Goal: Transaction & Acquisition: Purchase product/service

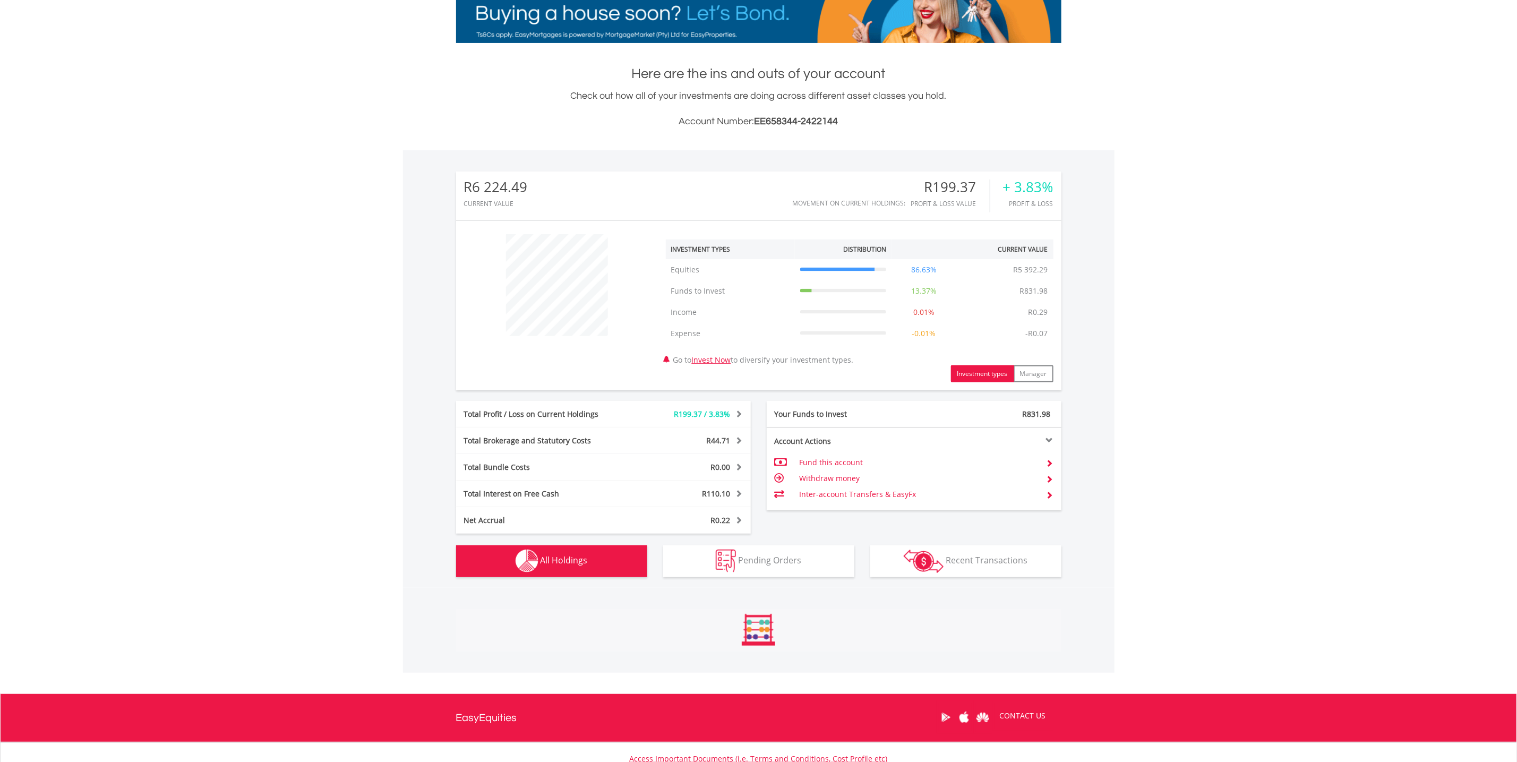
scroll to position [551, 0]
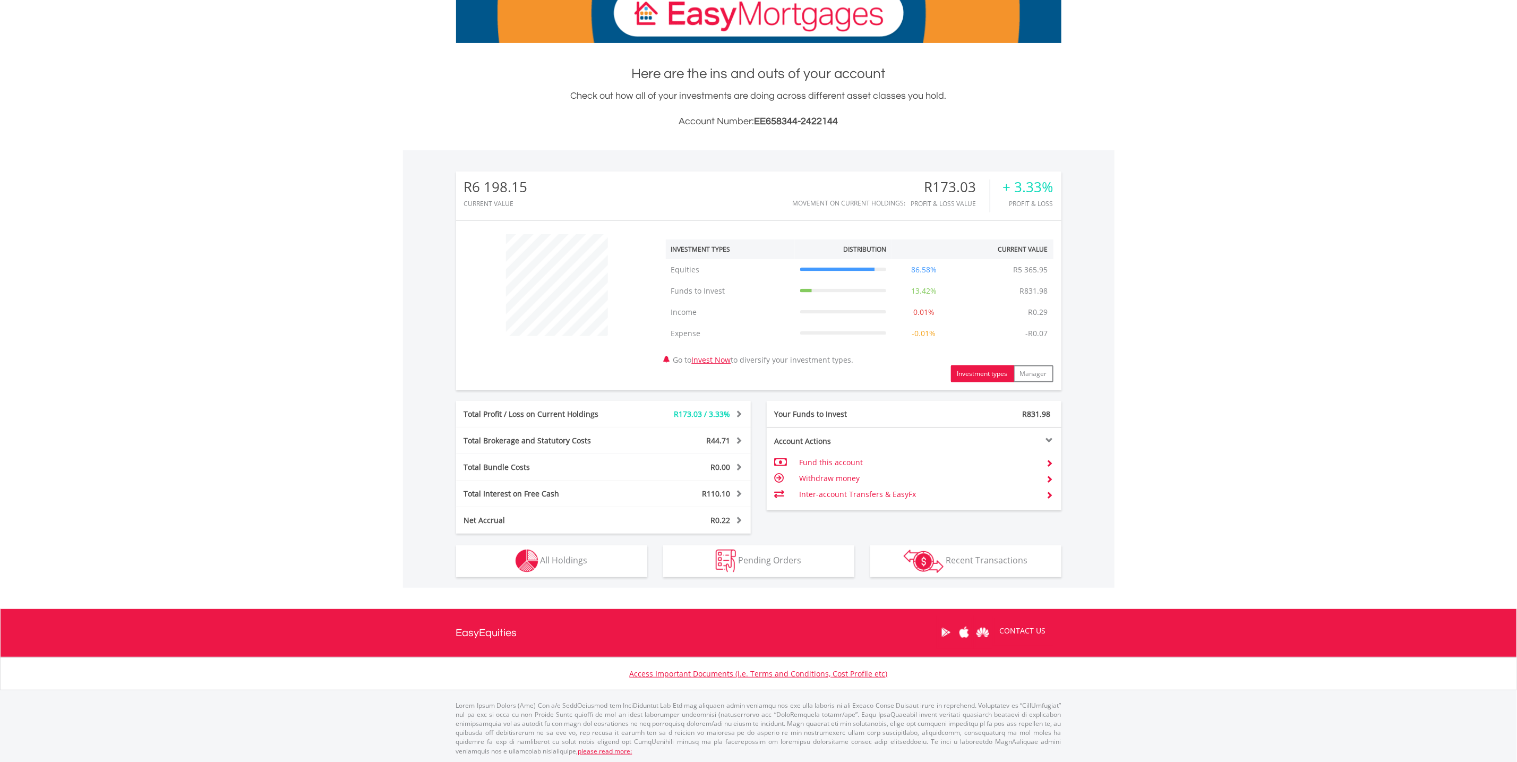
scroll to position [178, 0]
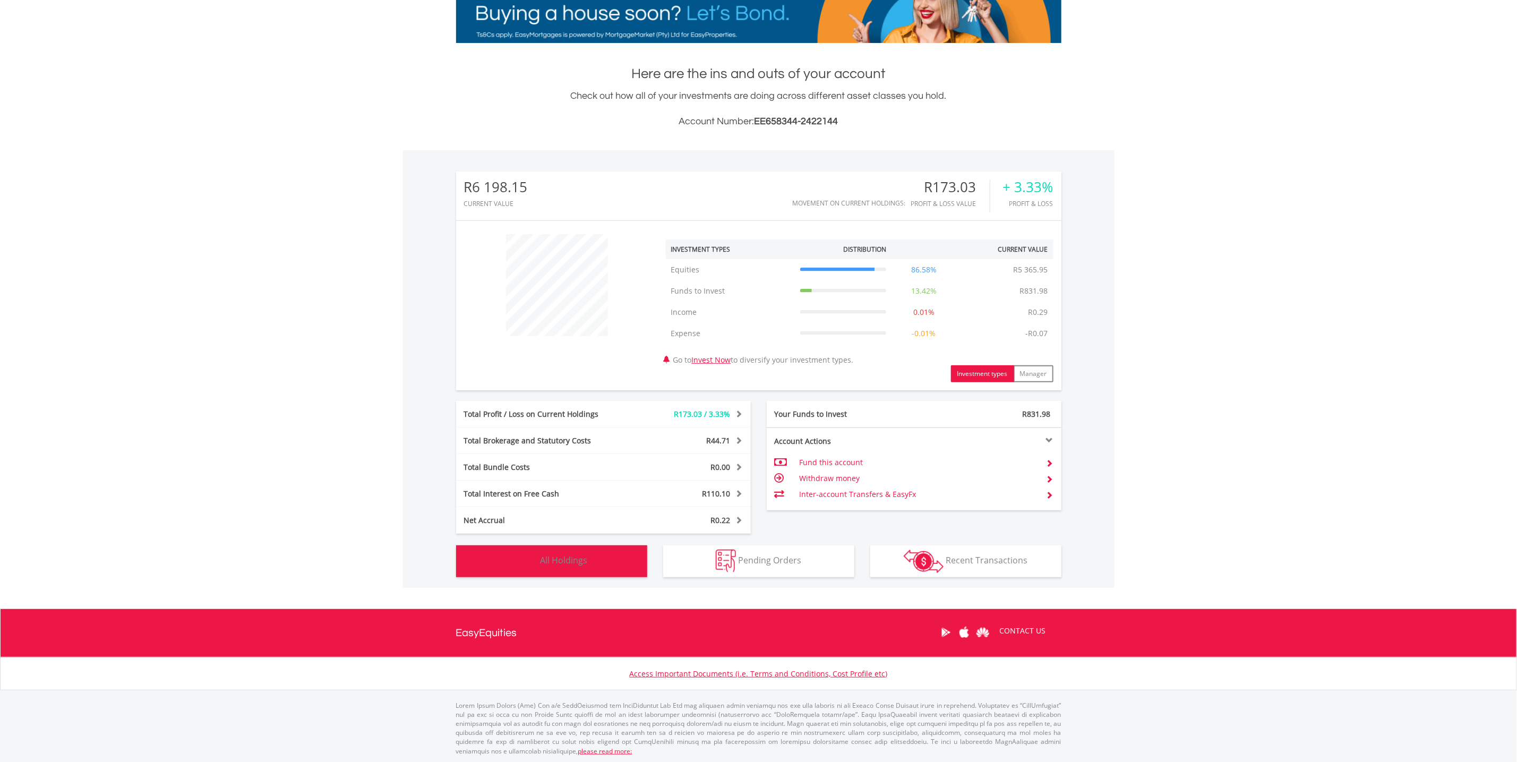
click at [561, 568] on button "Holdings All Holdings" at bounding box center [551, 561] width 191 height 32
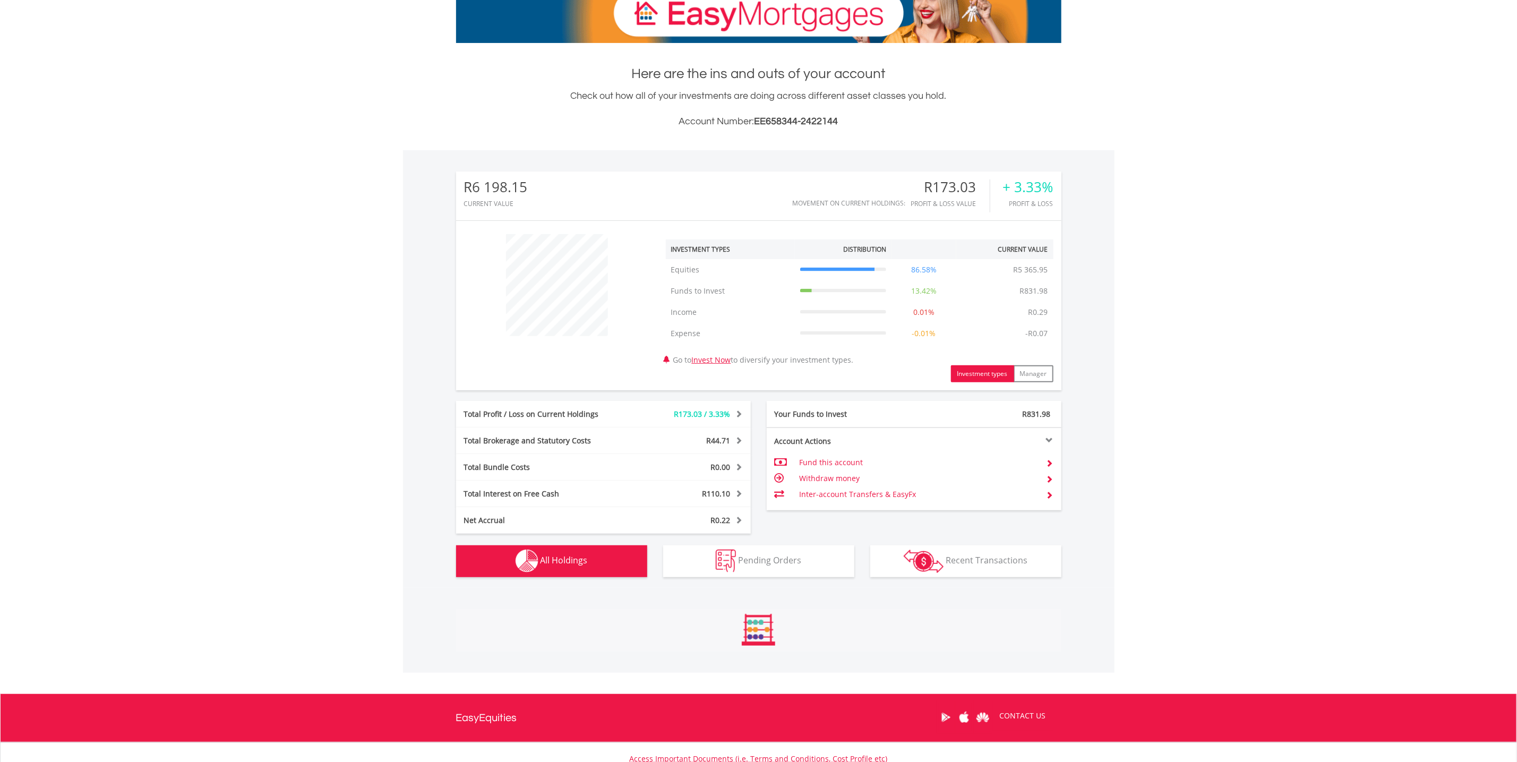
scroll to position [551, 0]
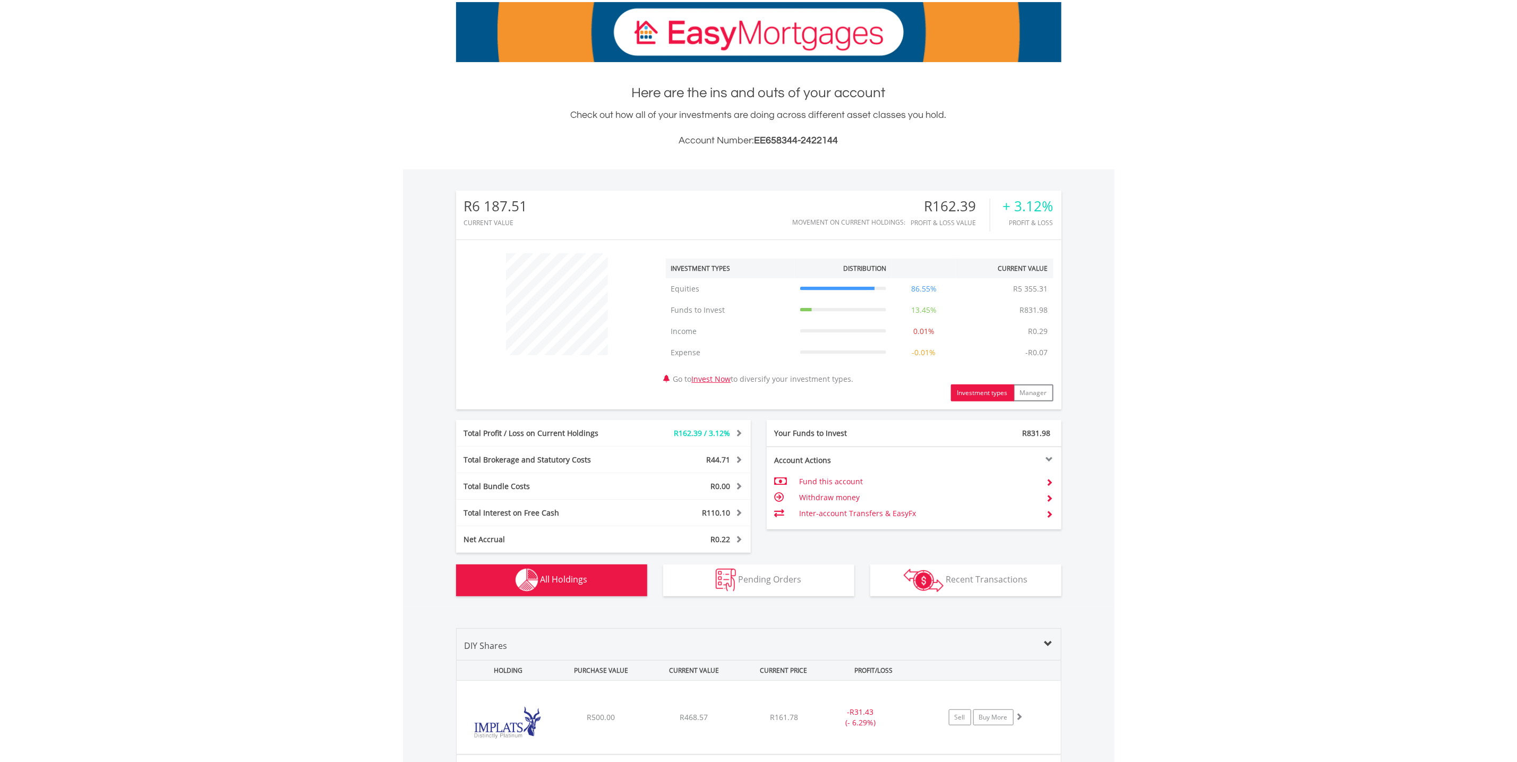
scroll to position [551, 0]
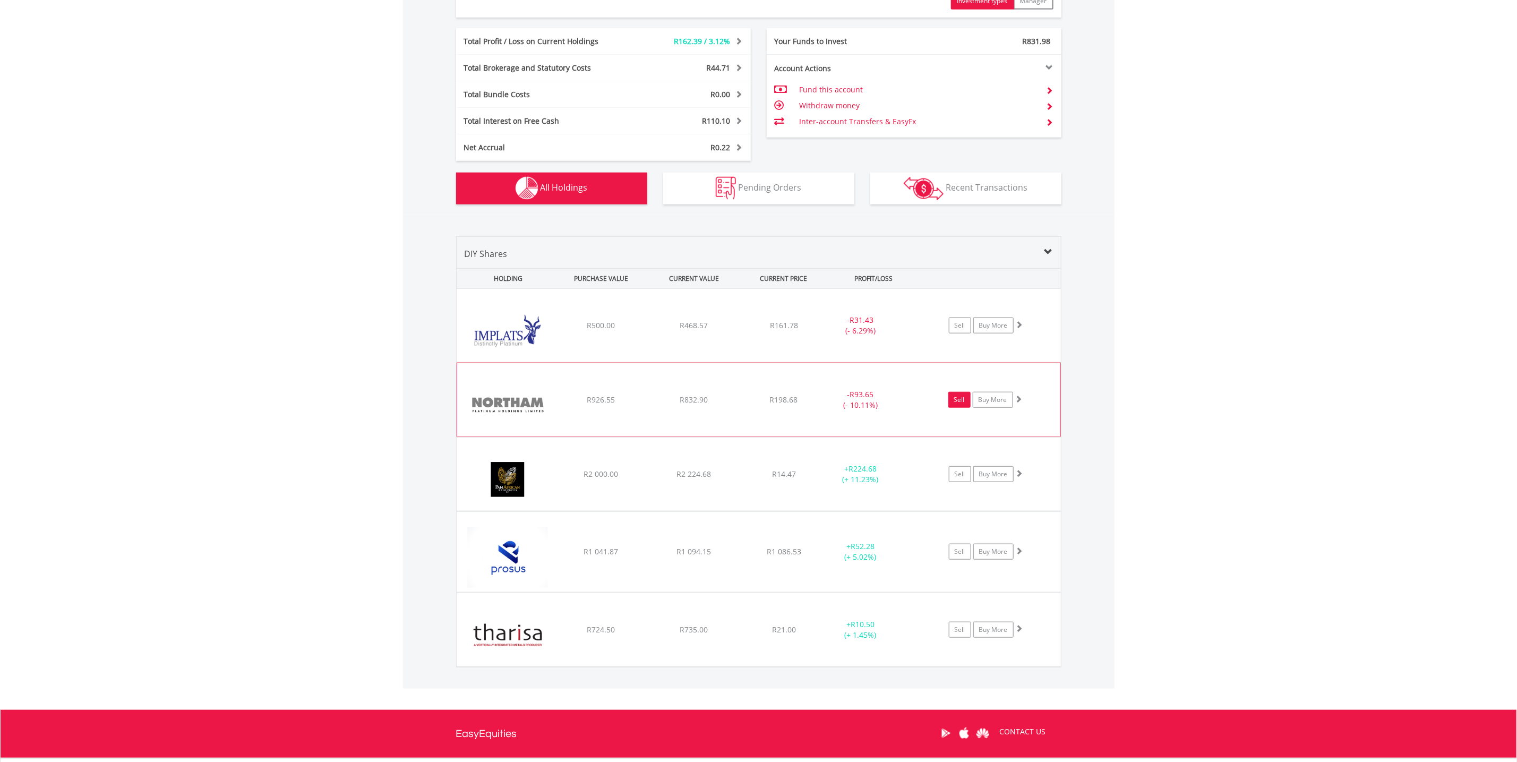
click at [954, 405] on link "Sell" at bounding box center [959, 400] width 22 height 16
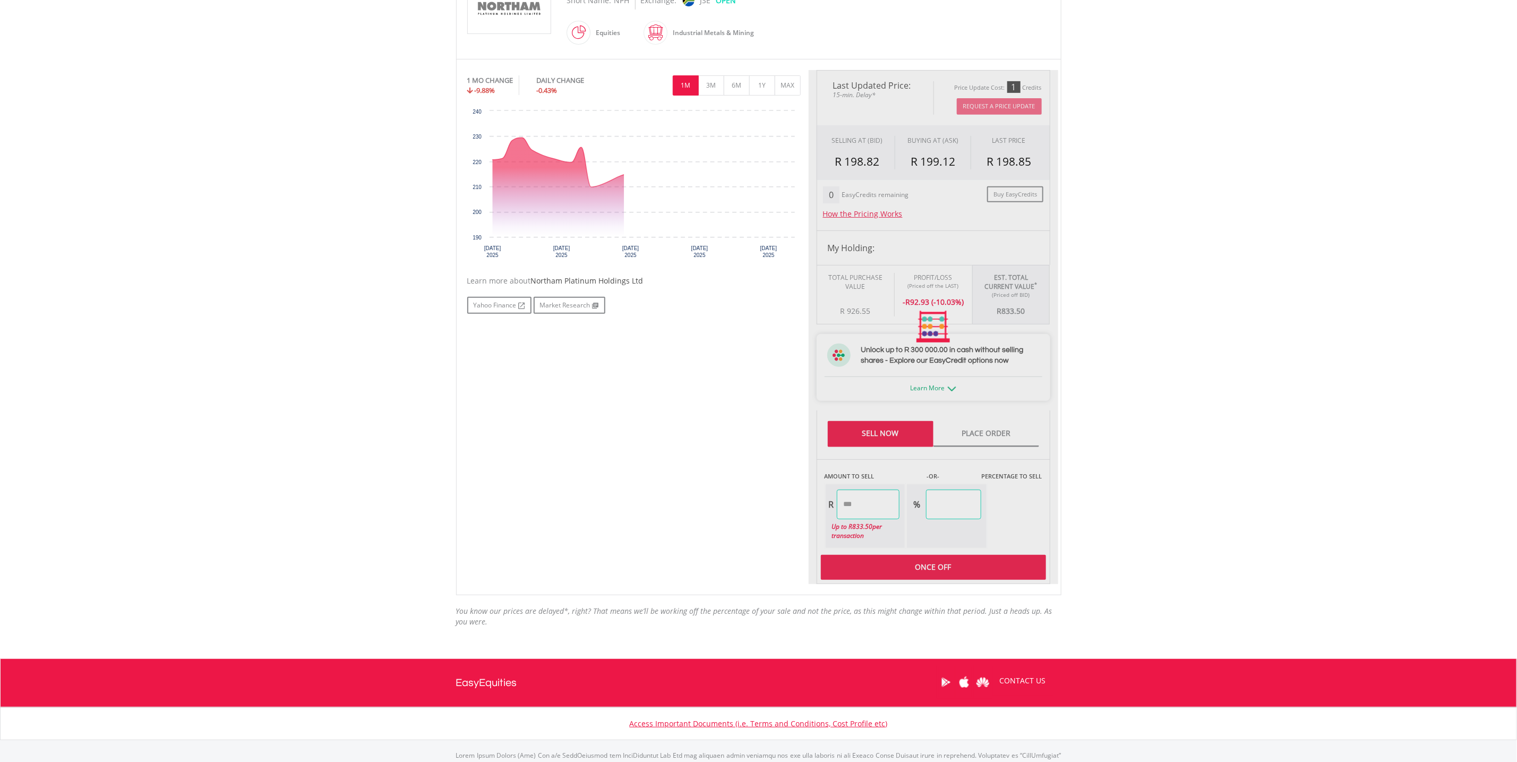
scroll to position [302, 0]
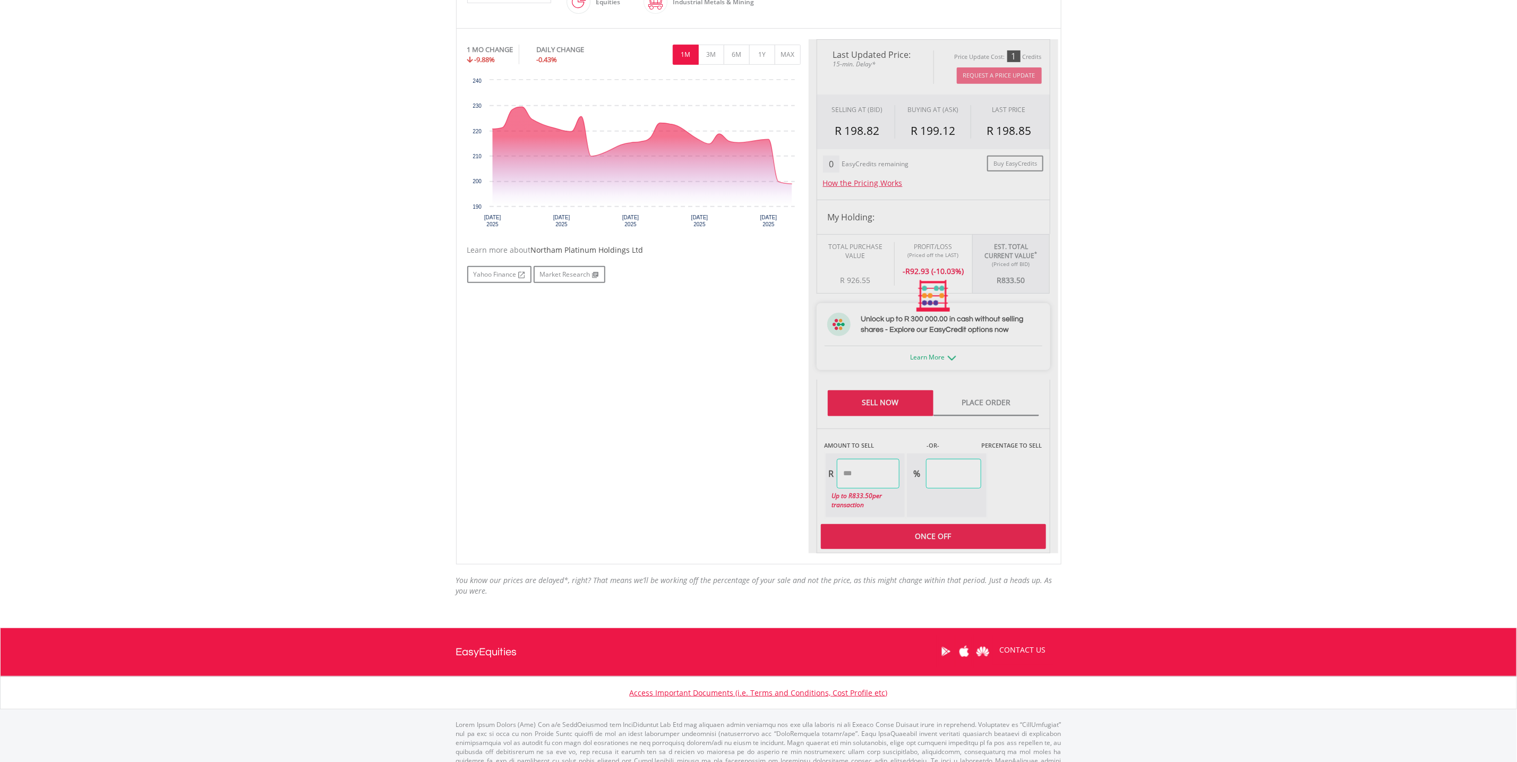
type input "******"
click at [896, 399] on div at bounding box center [934, 296] width 250 height 514
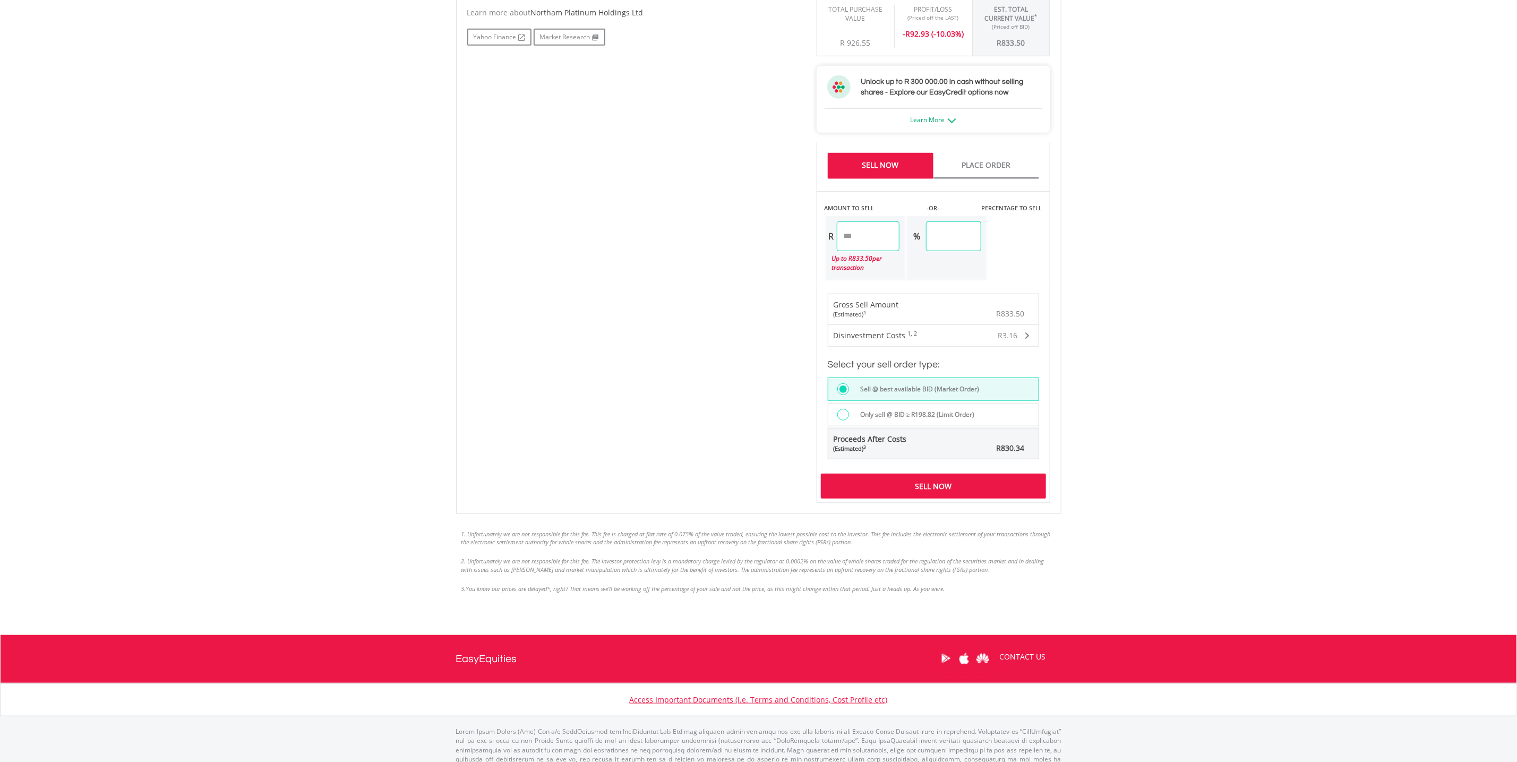
scroll to position [541, 0]
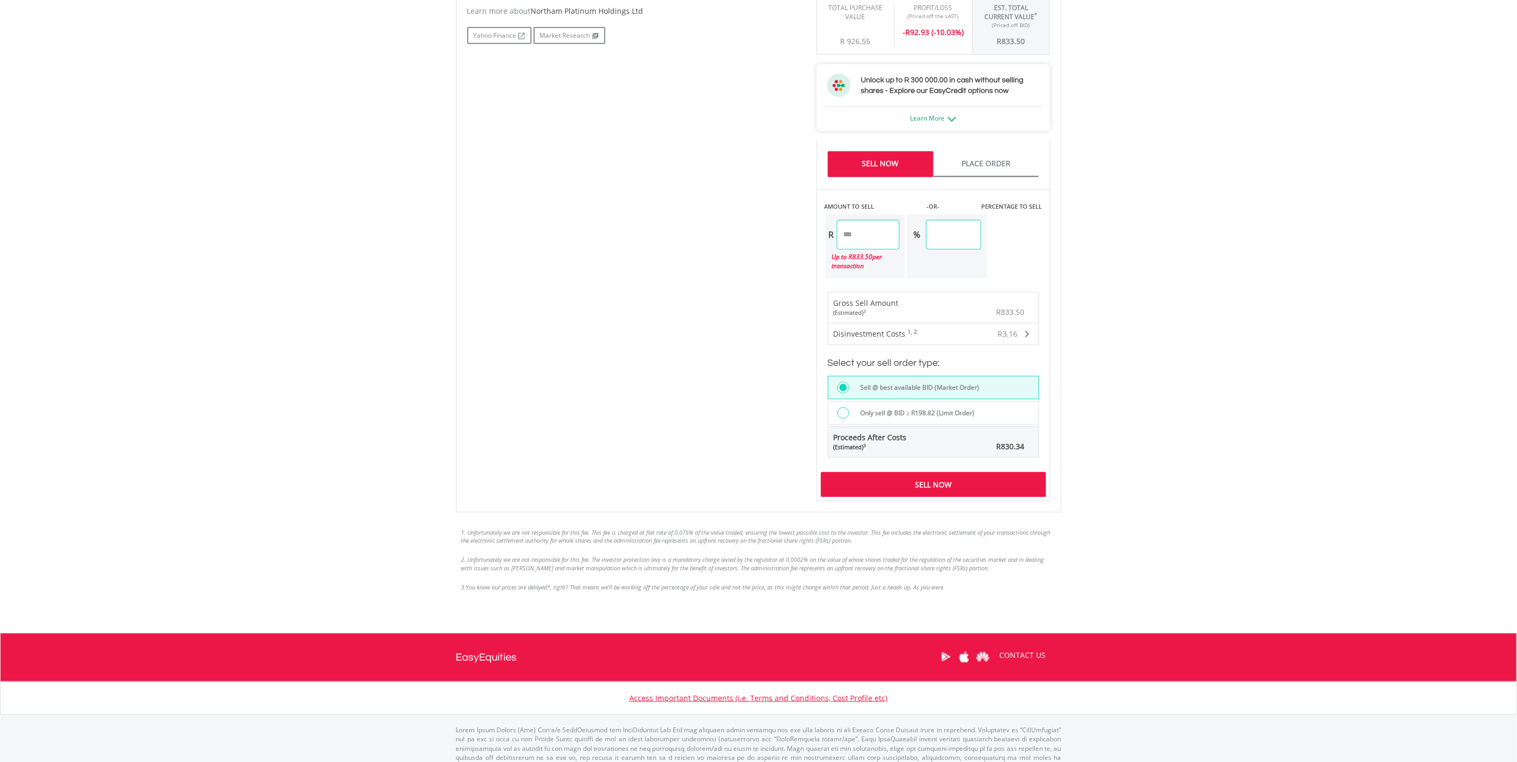
click at [958, 491] on div "Sell Now" at bounding box center [933, 484] width 225 height 24
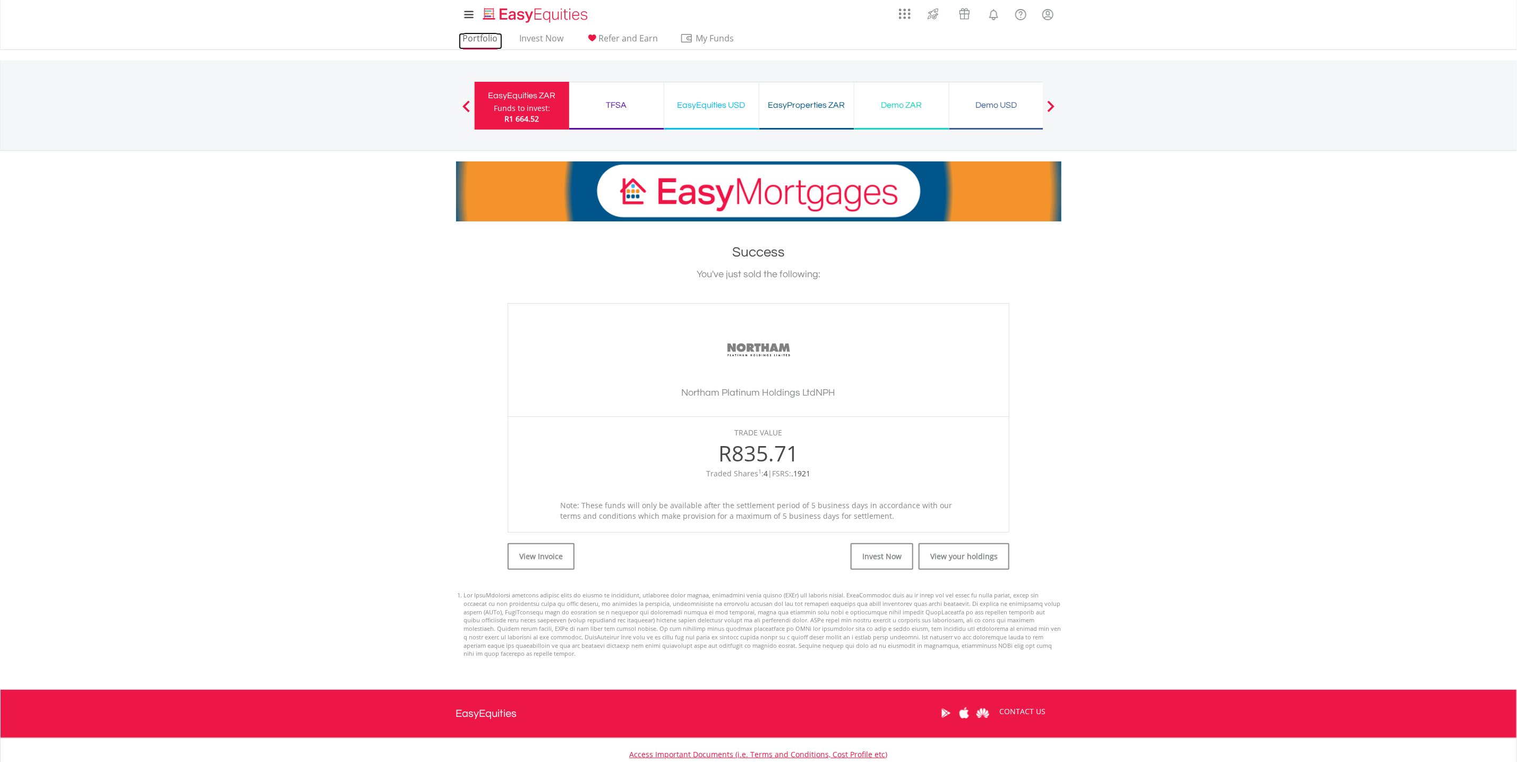
click at [483, 40] on link "Portfolio" at bounding box center [481, 41] width 44 height 16
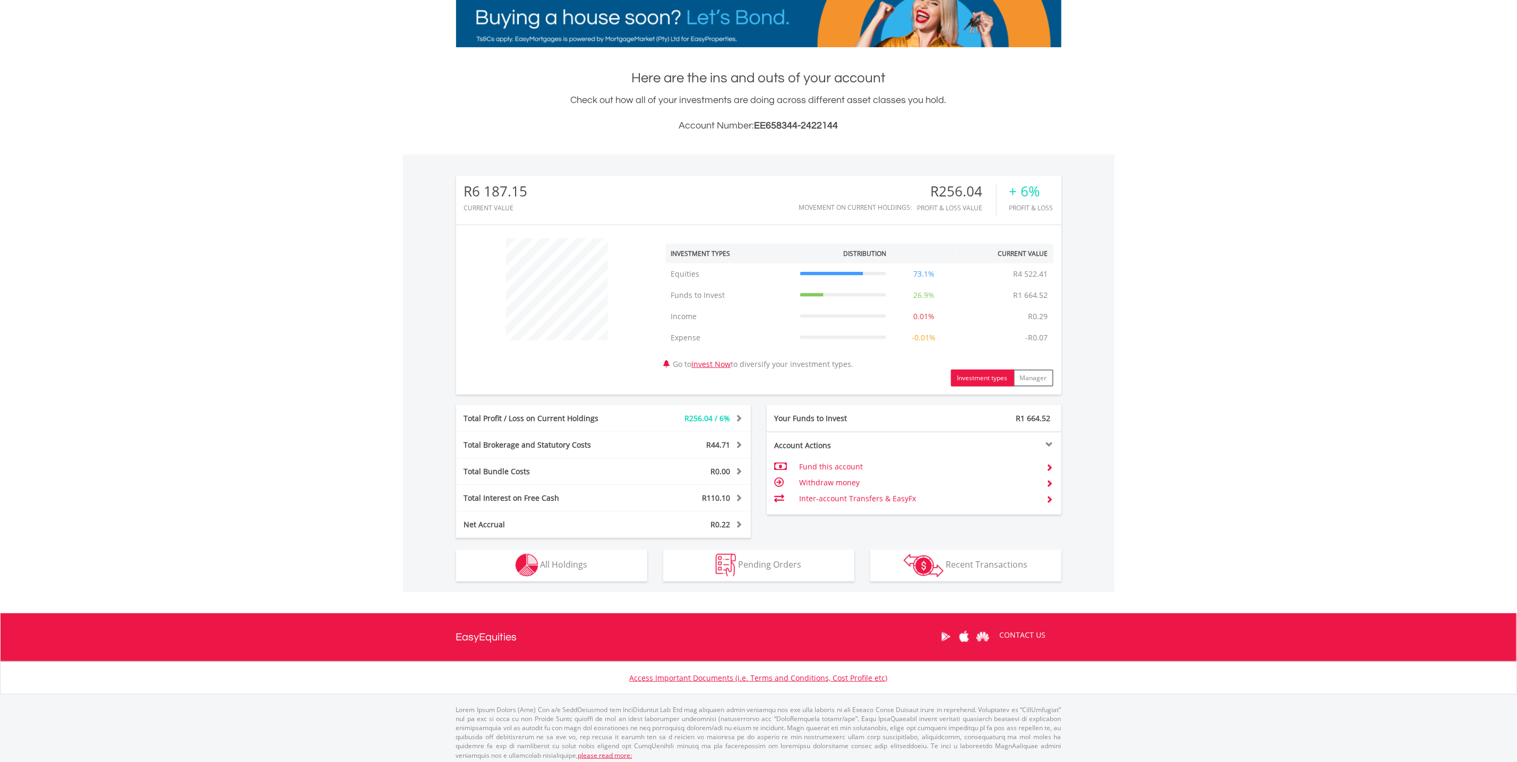
scroll to position [178, 0]
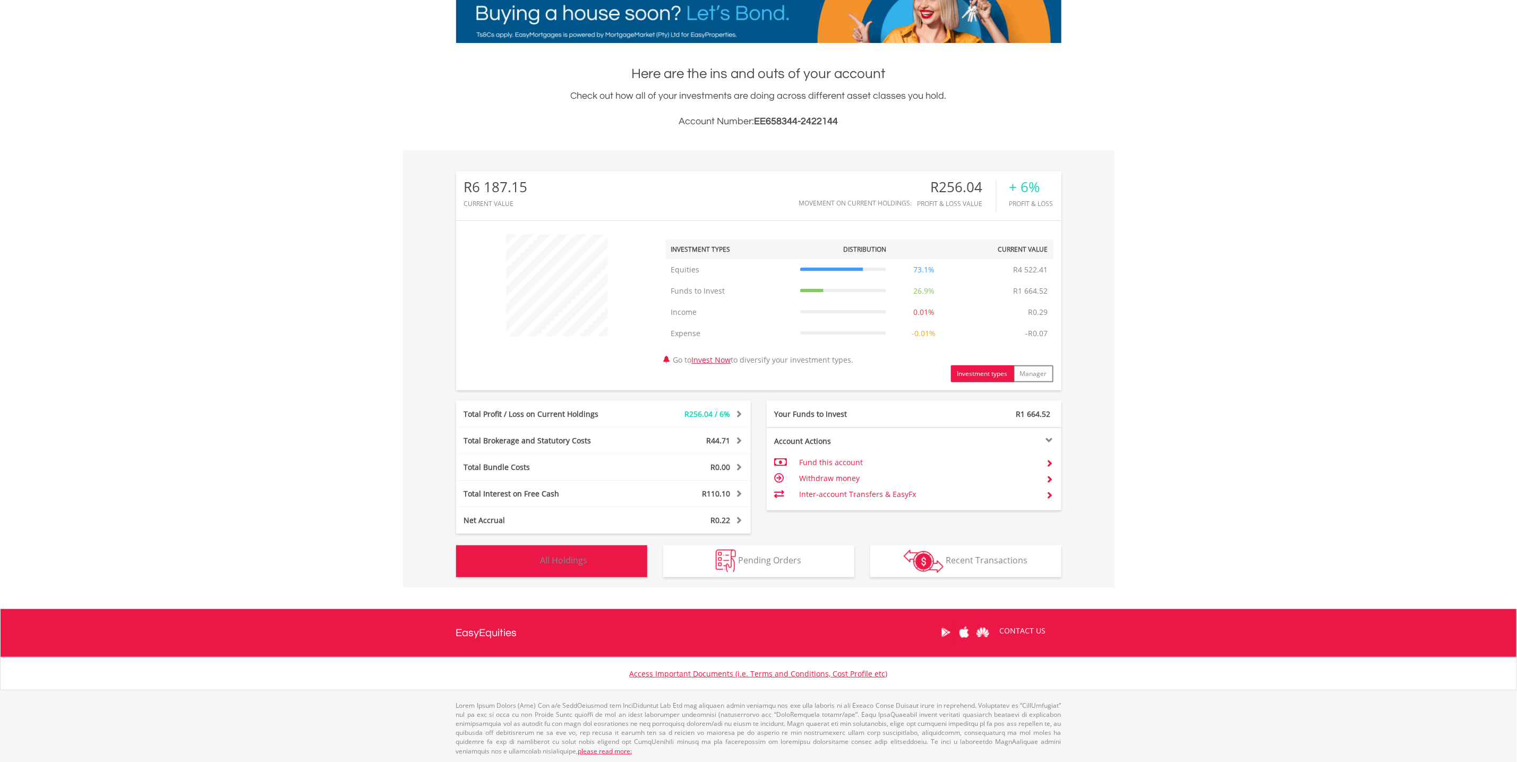
click at [547, 562] on span "All Holdings" at bounding box center [564, 560] width 47 height 12
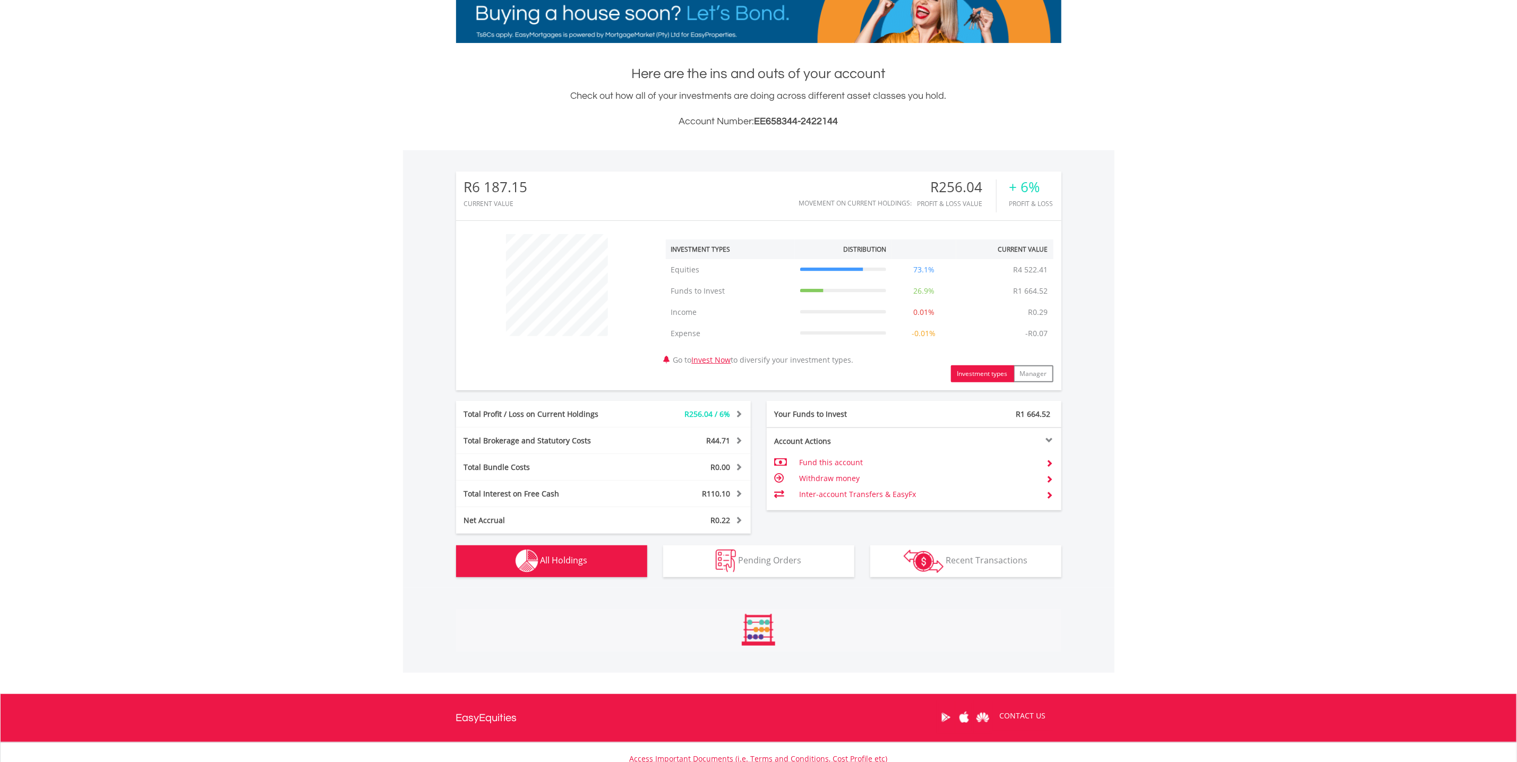
scroll to position [495, 0]
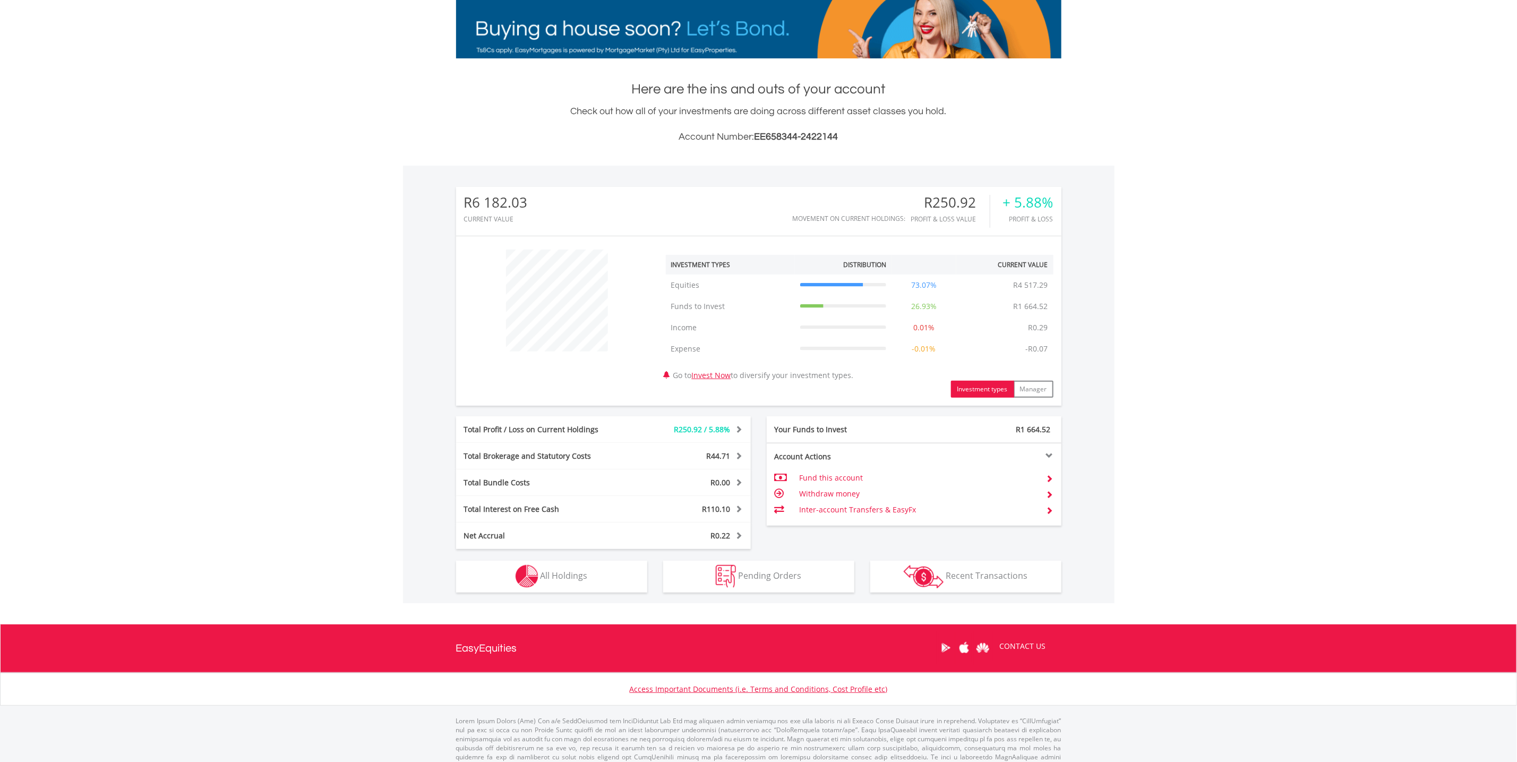
scroll to position [178, 0]
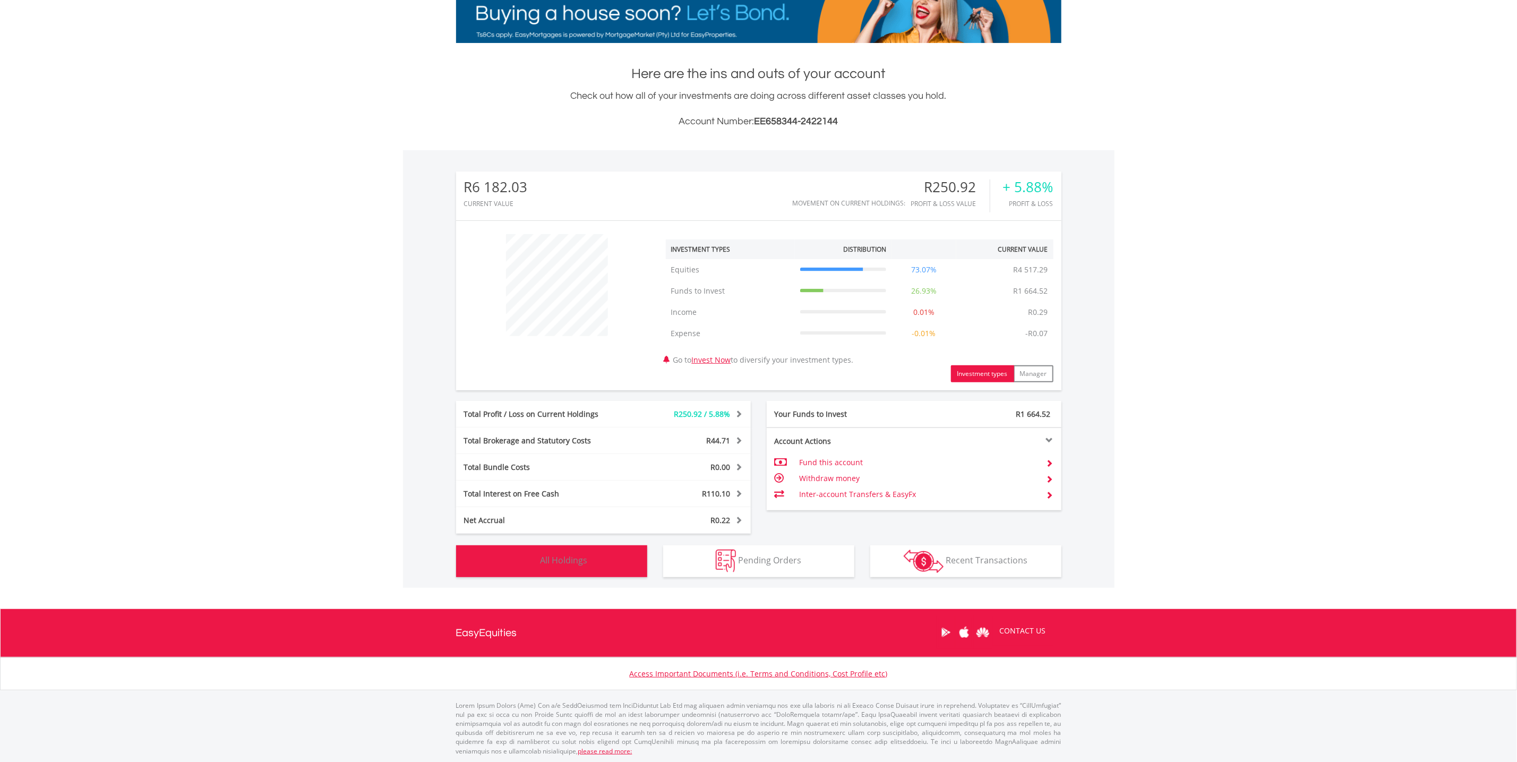
click at [576, 558] on span "All Holdings" at bounding box center [564, 560] width 47 height 12
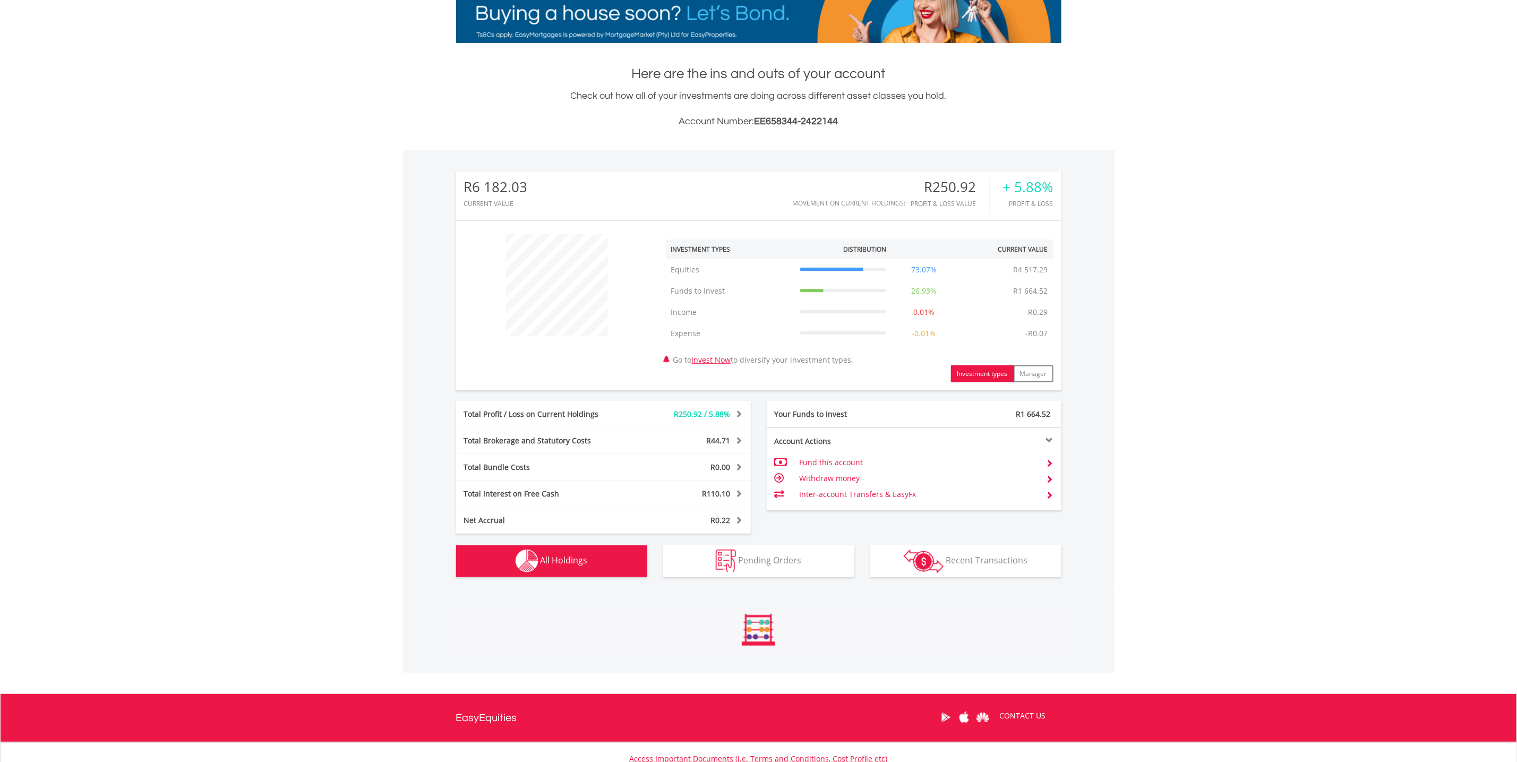
scroll to position [495, 0]
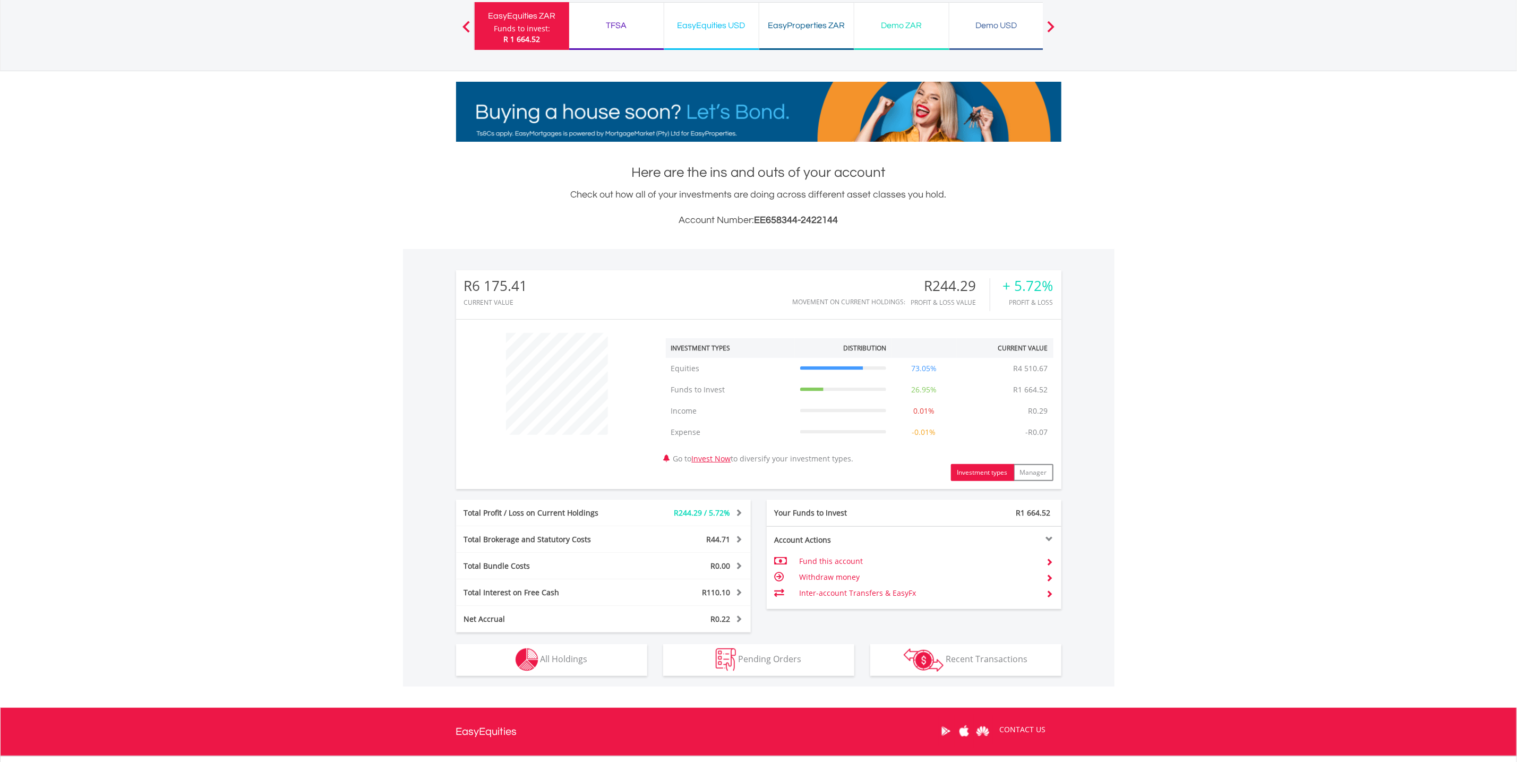
scroll to position [178, 0]
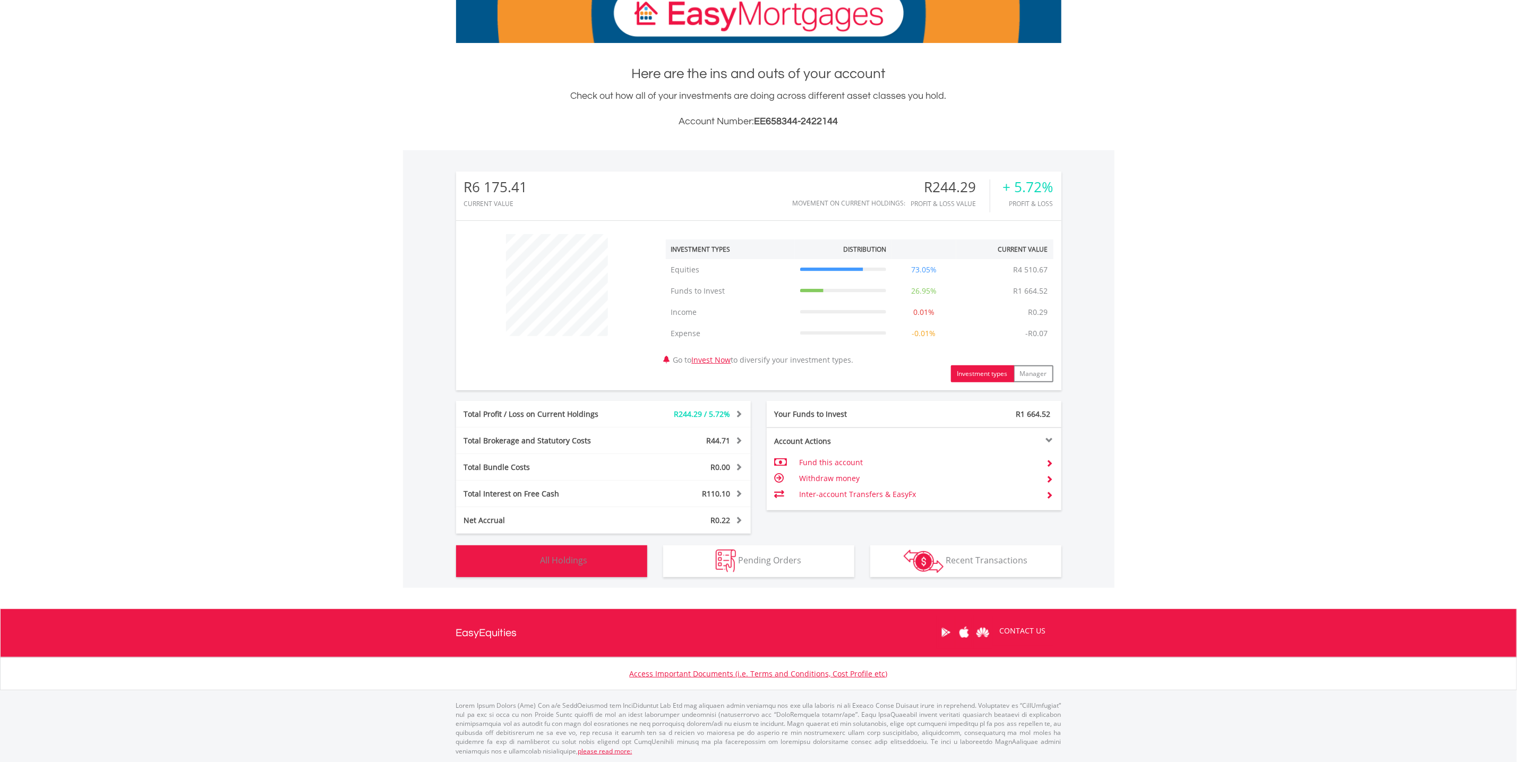
click at [551, 561] on span "All Holdings" at bounding box center [564, 560] width 47 height 12
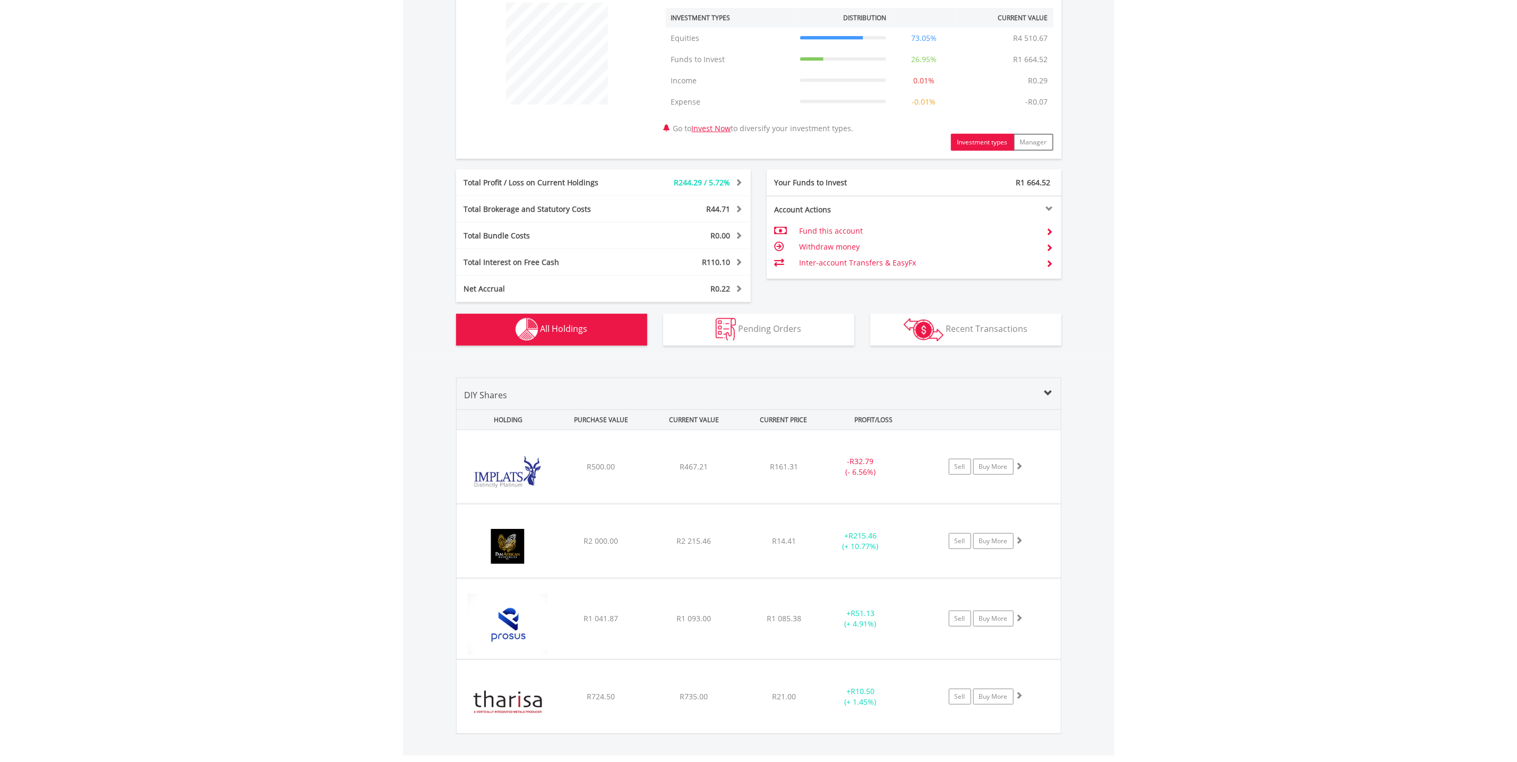
scroll to position [580, 0]
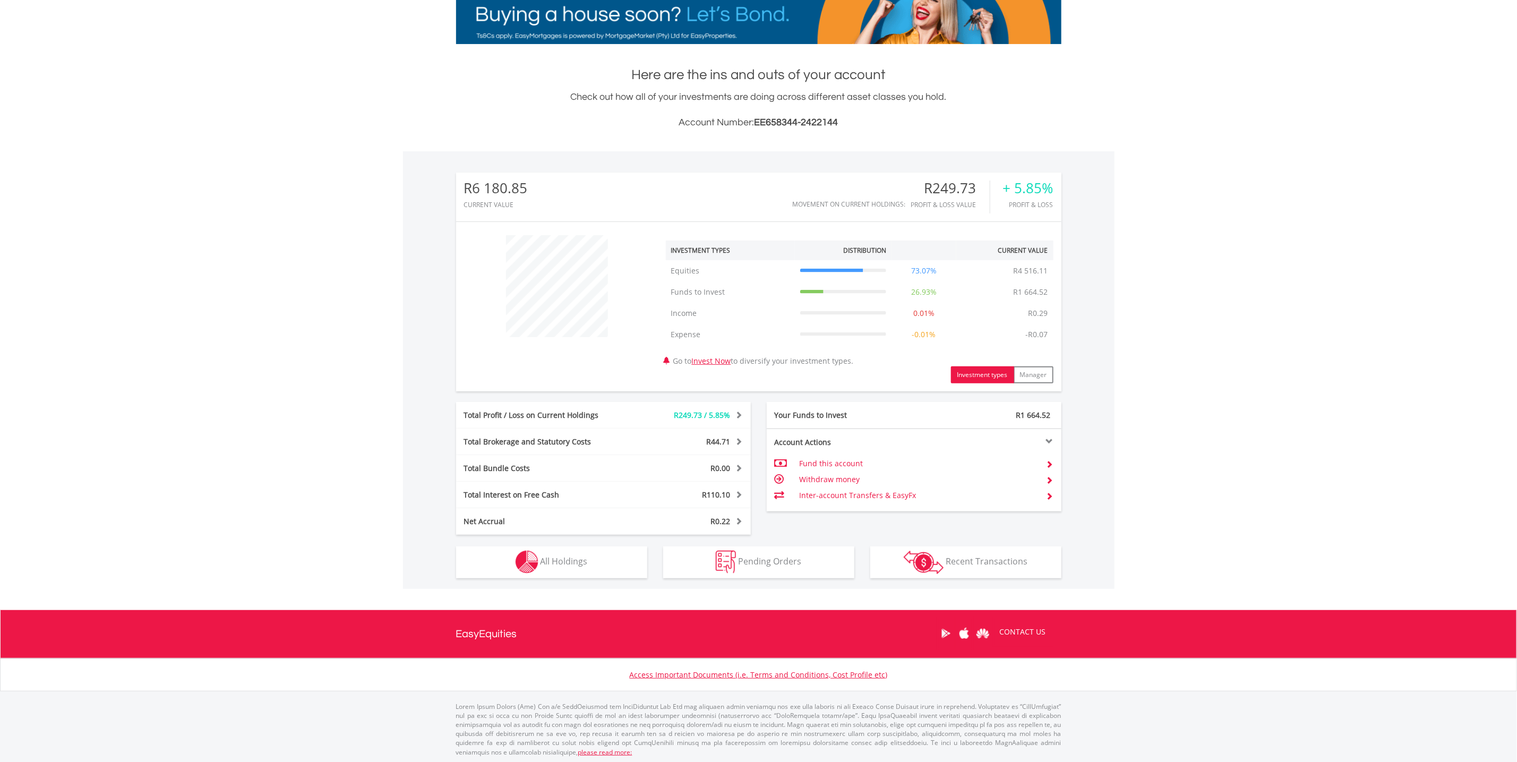
scroll to position [178, 0]
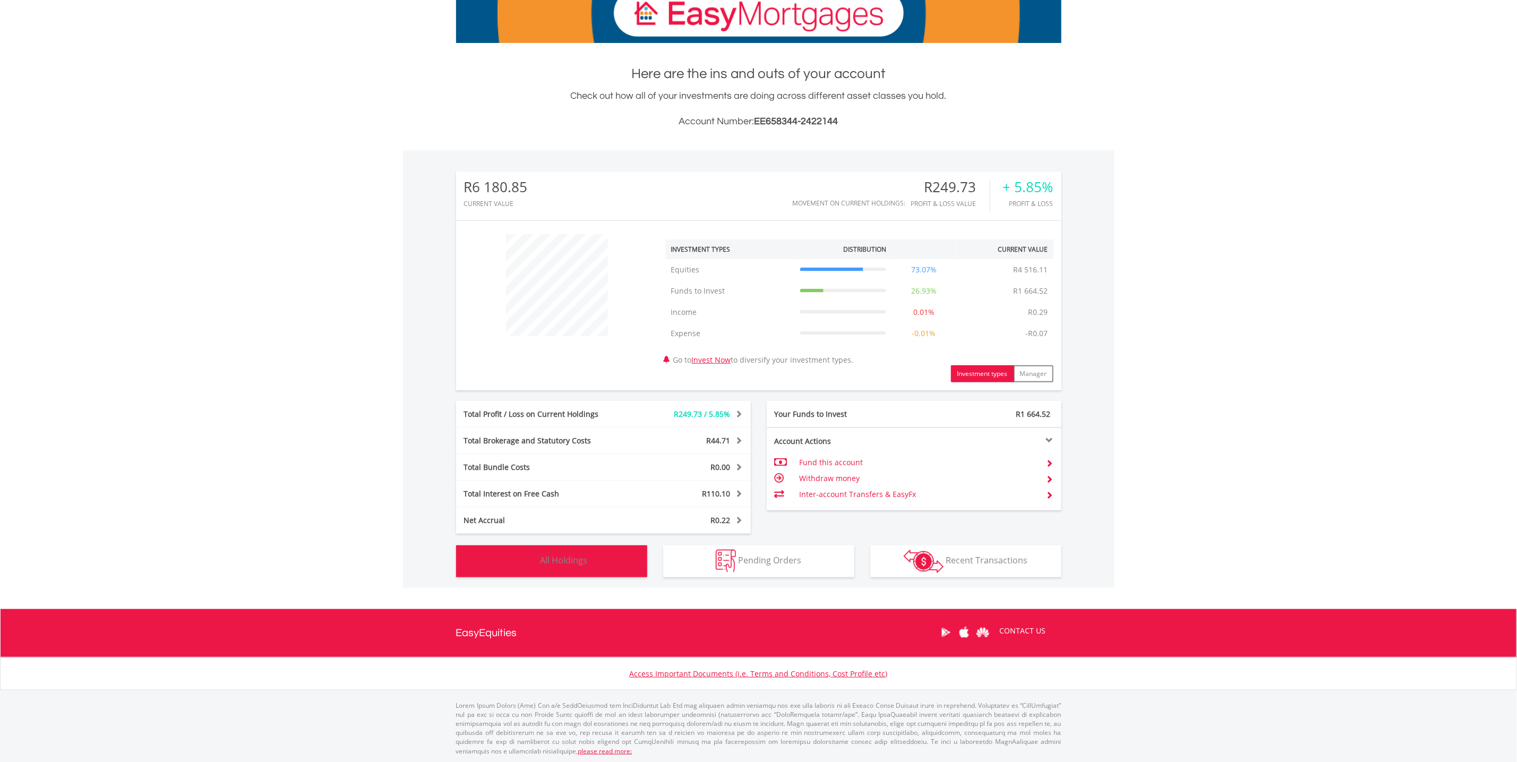
click at [548, 560] on span "All Holdings" at bounding box center [564, 560] width 47 height 12
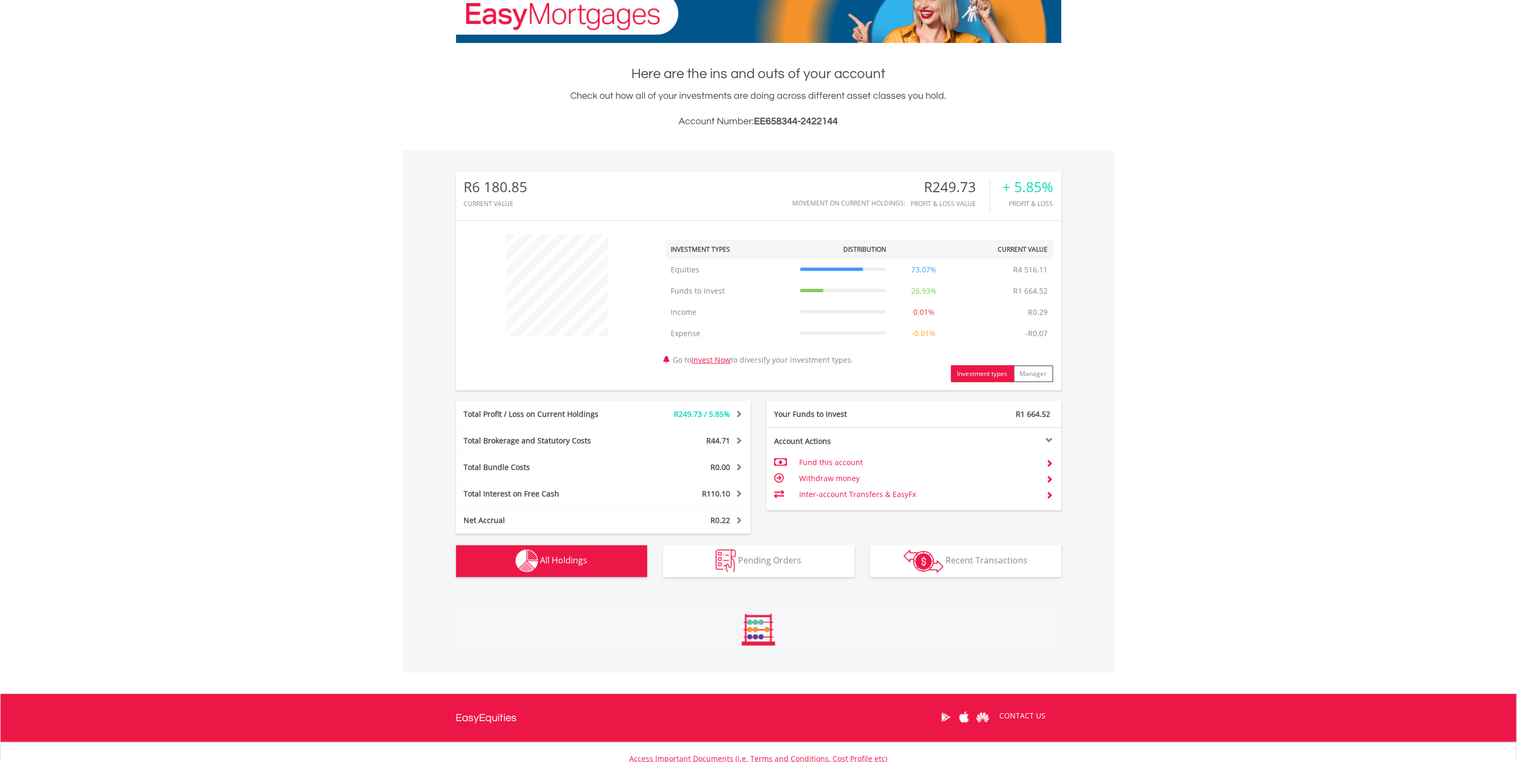
scroll to position [495, 0]
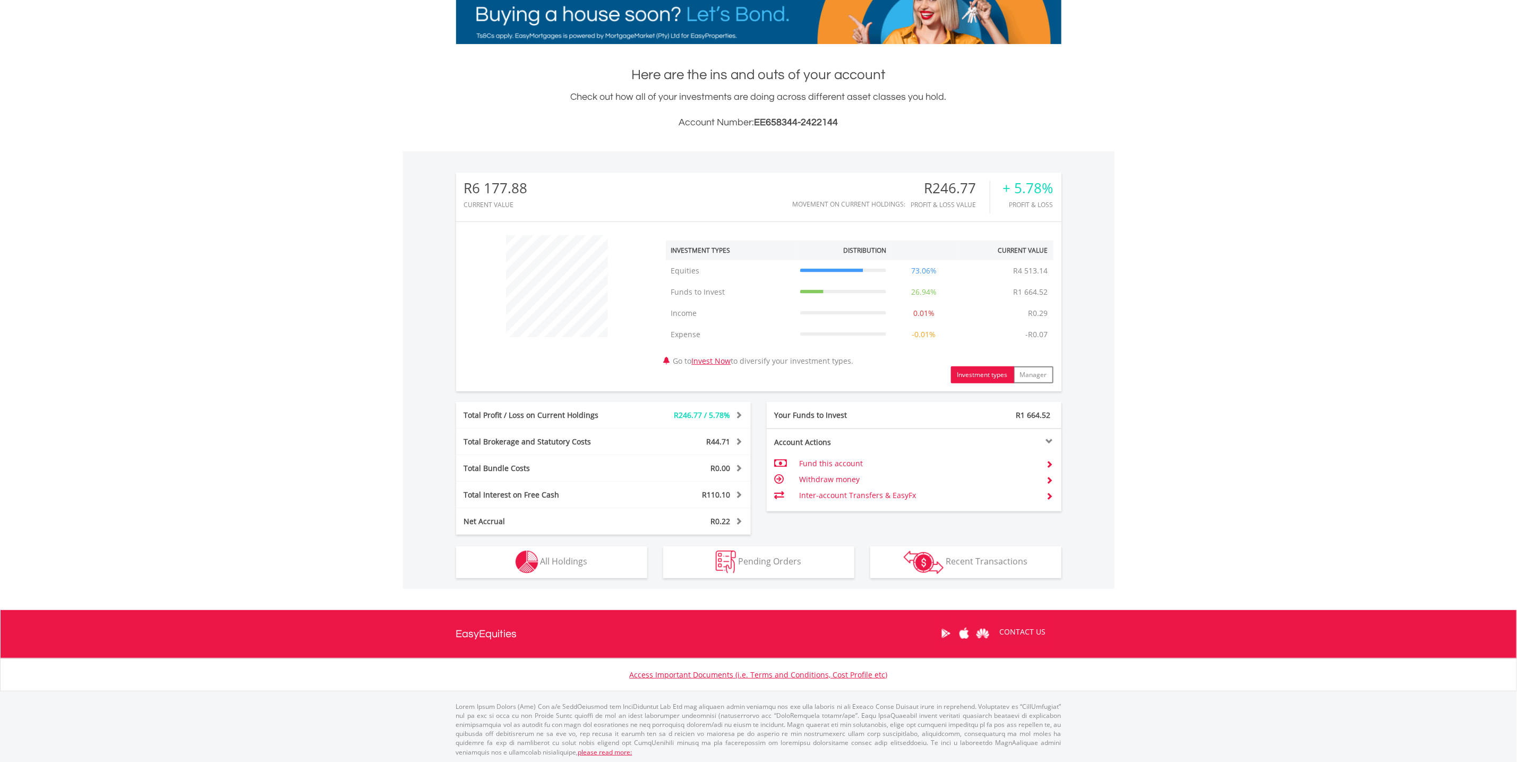
scroll to position [178, 0]
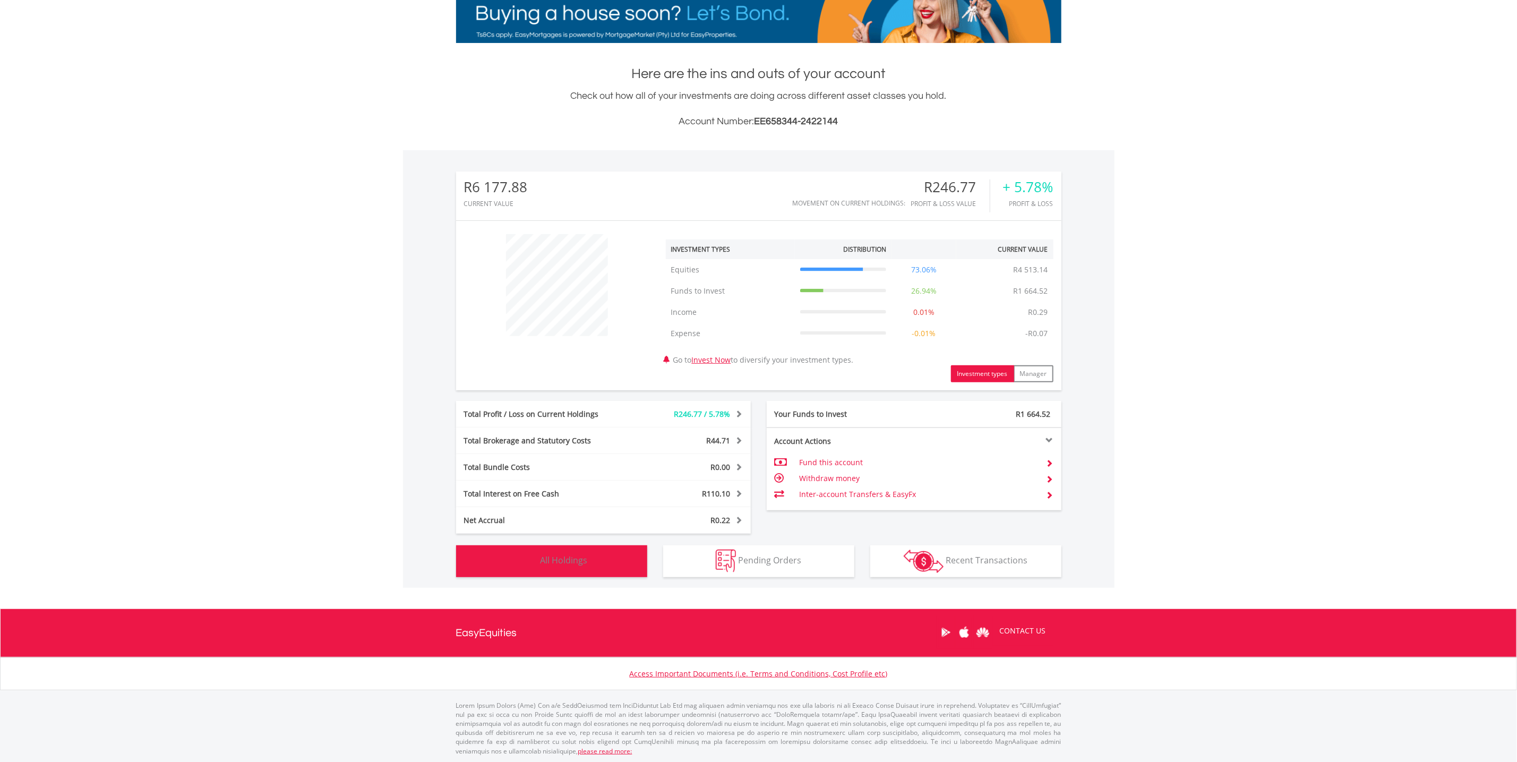
click at [564, 564] on span "All Holdings" at bounding box center [564, 560] width 47 height 12
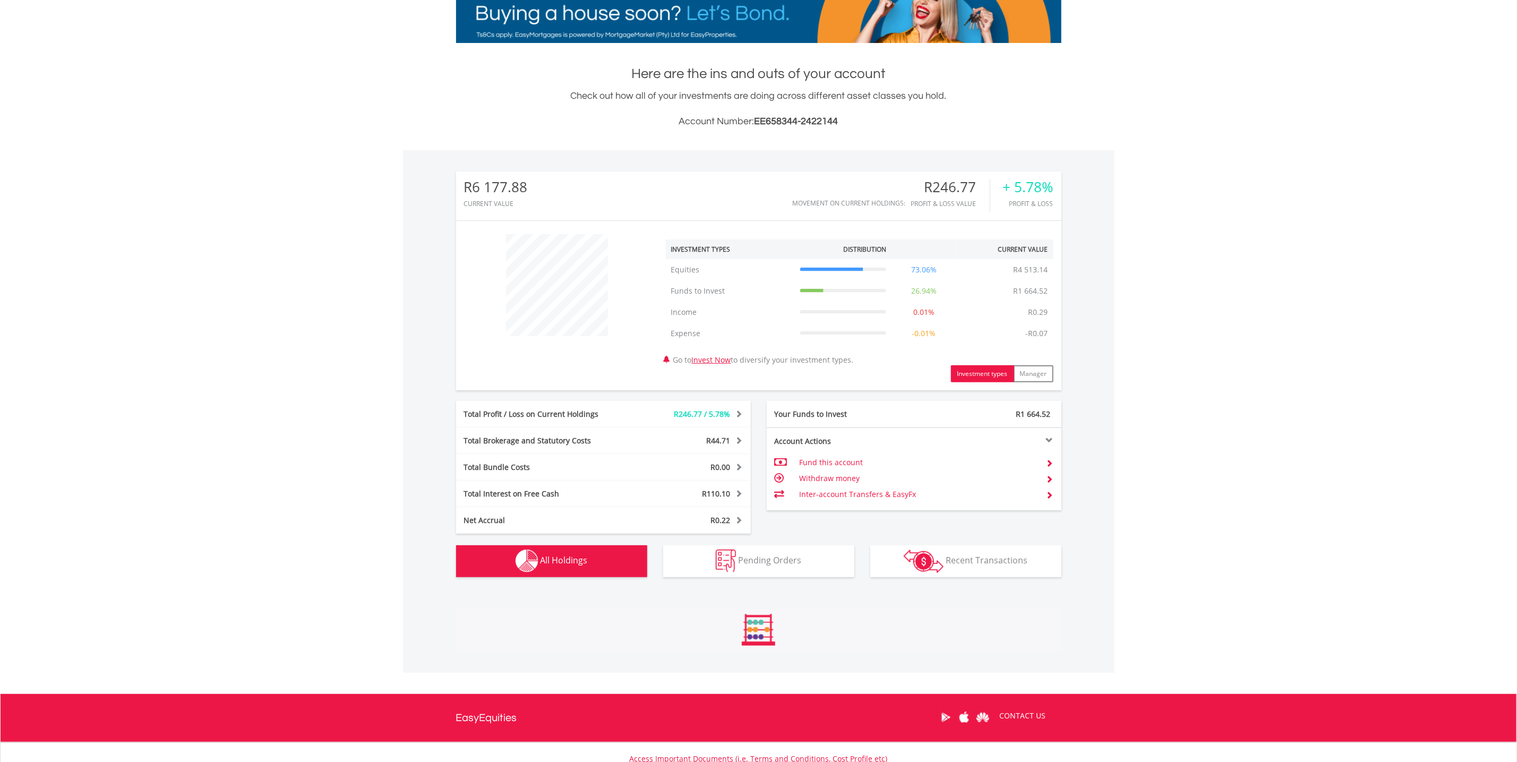
scroll to position [495, 0]
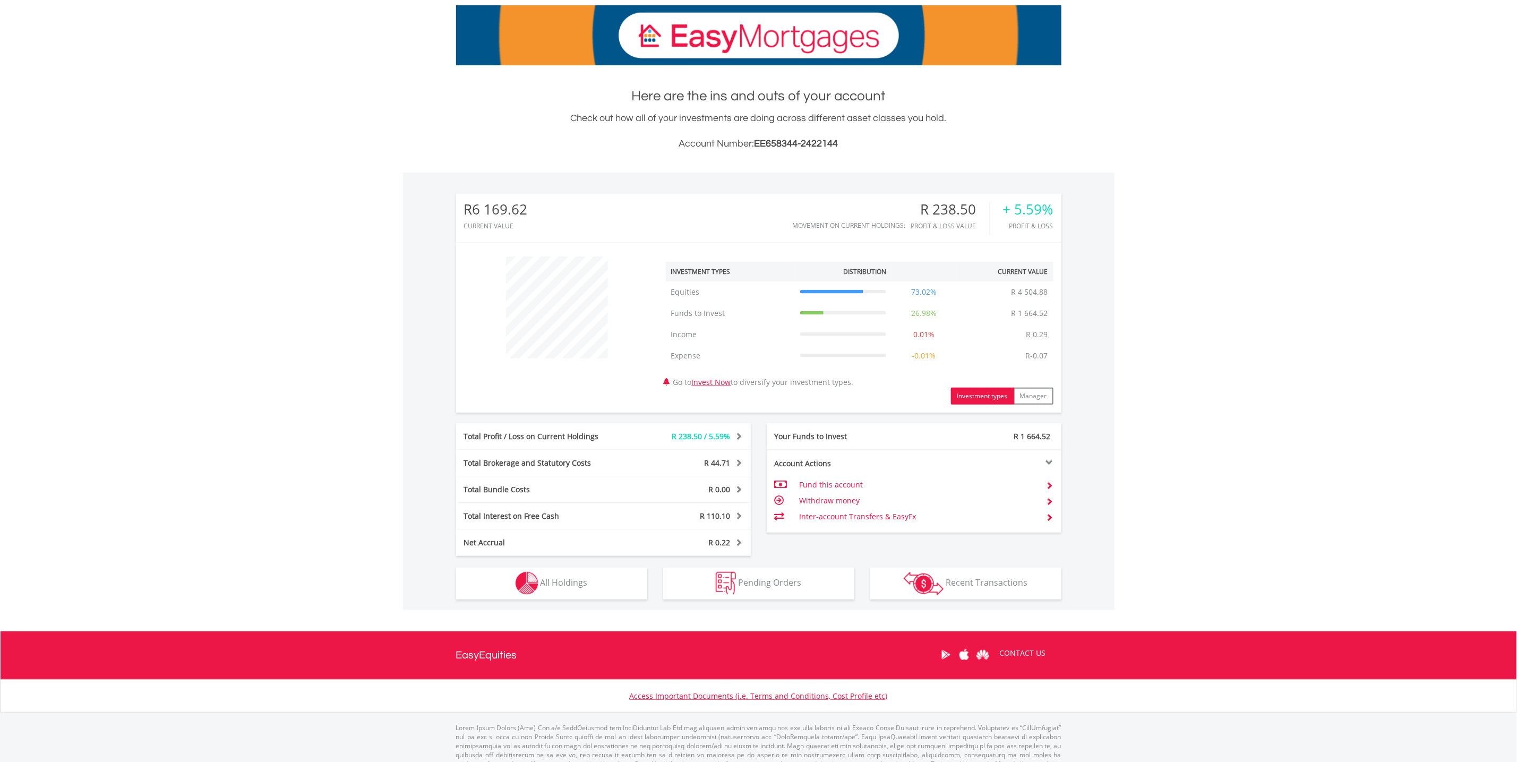
scroll to position [178, 0]
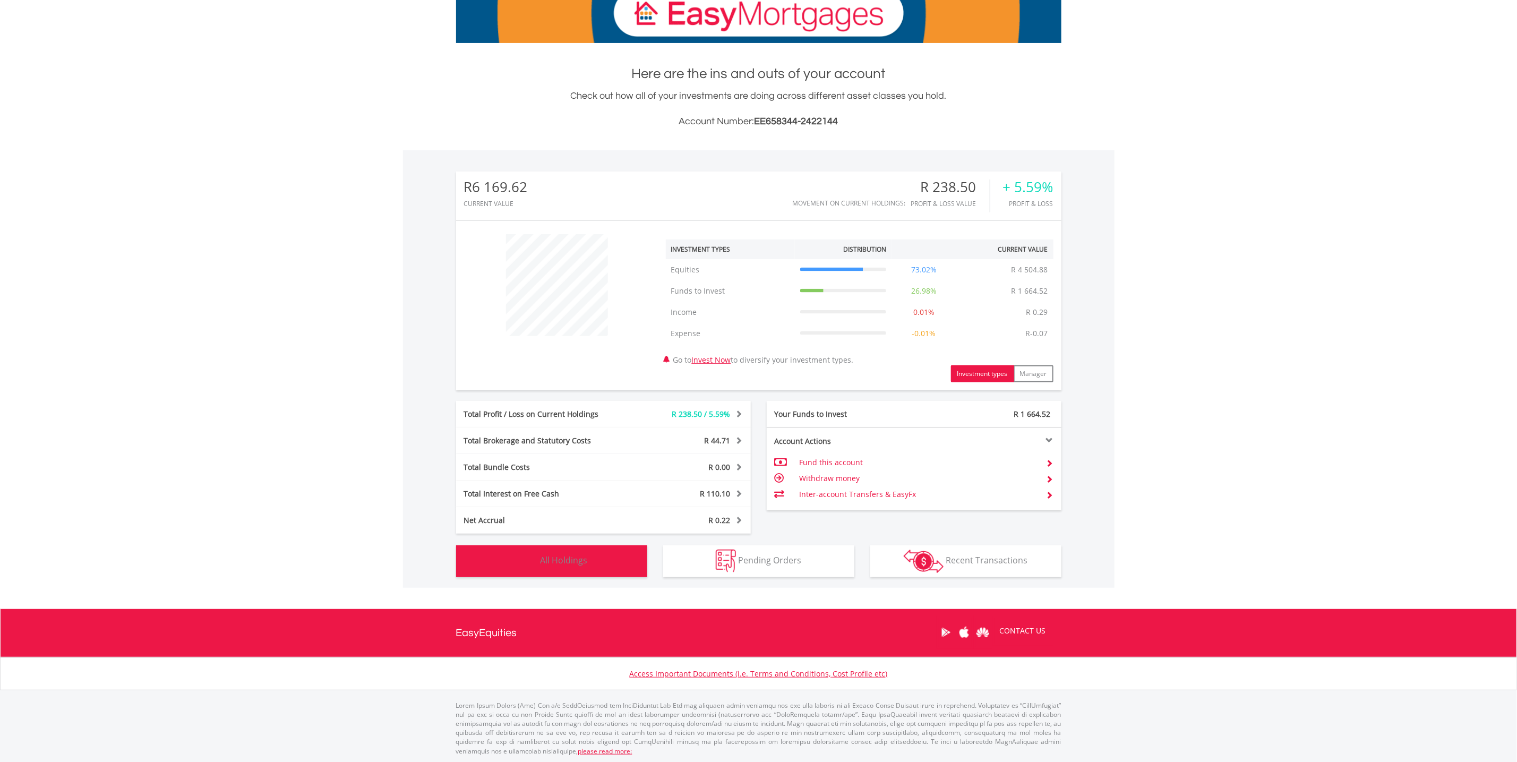
click at [573, 556] on span "All Holdings" at bounding box center [564, 560] width 47 height 12
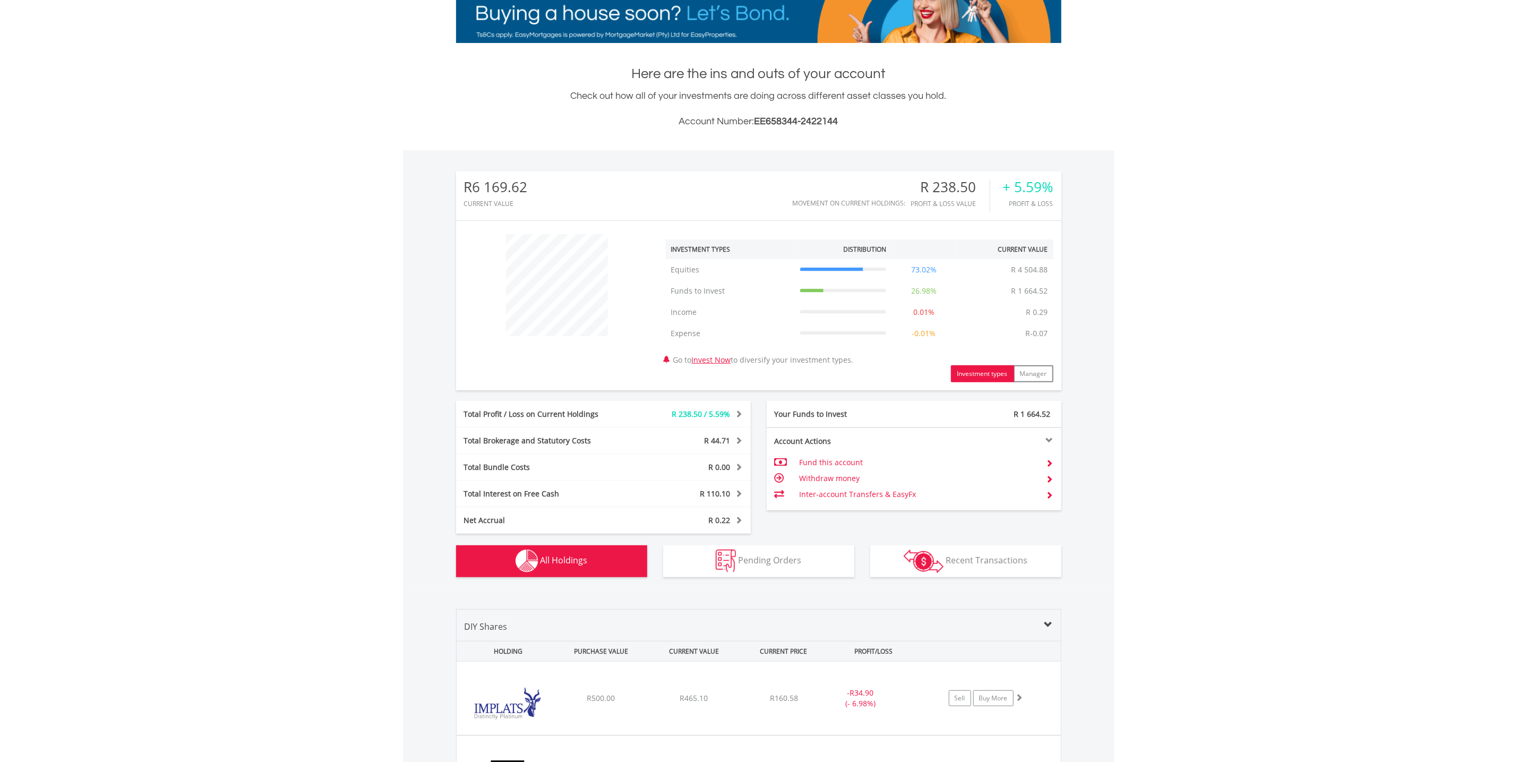
scroll to position [495, 0]
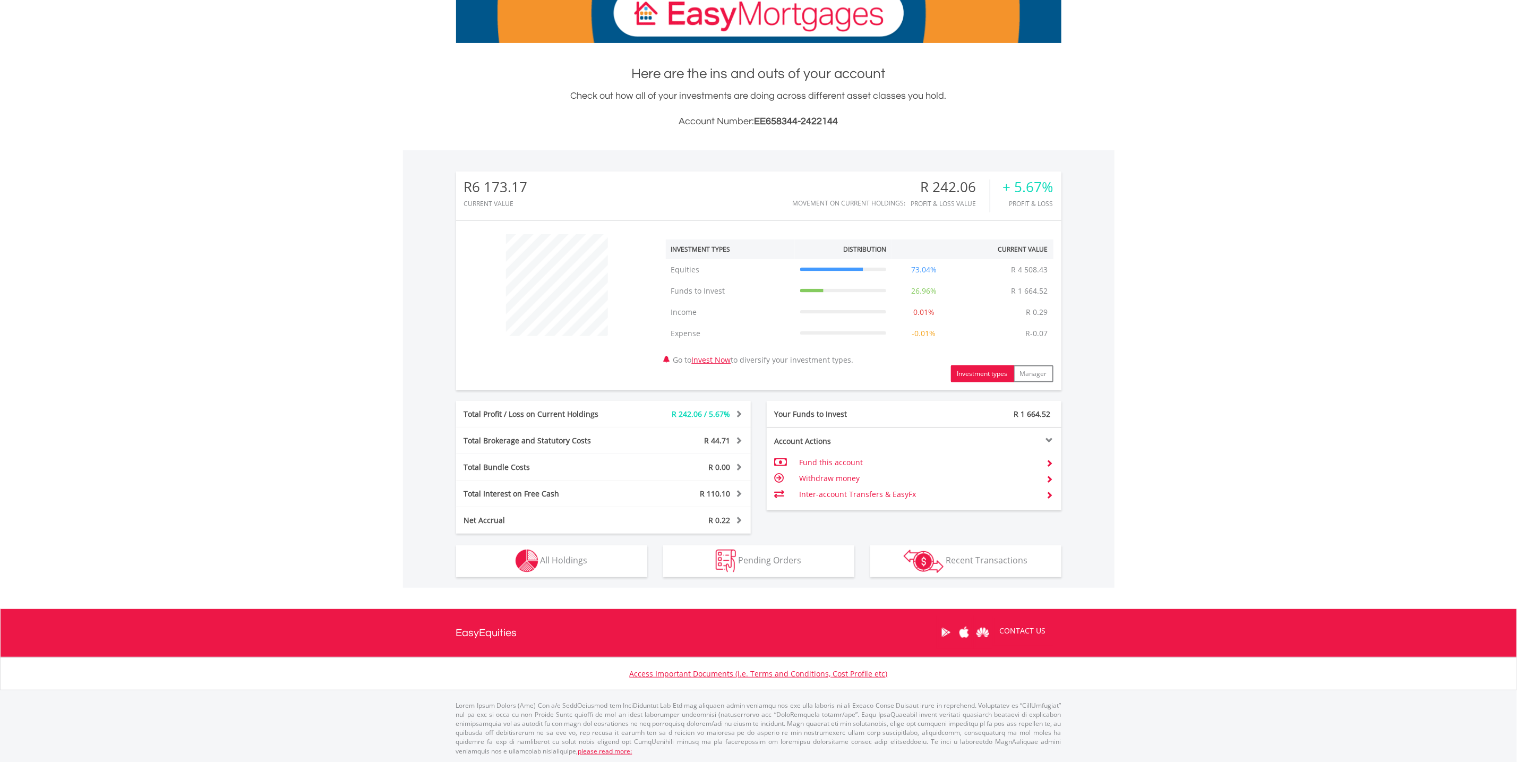
scroll to position [102, 202]
click at [572, 554] on span "All Holdings" at bounding box center [564, 560] width 47 height 12
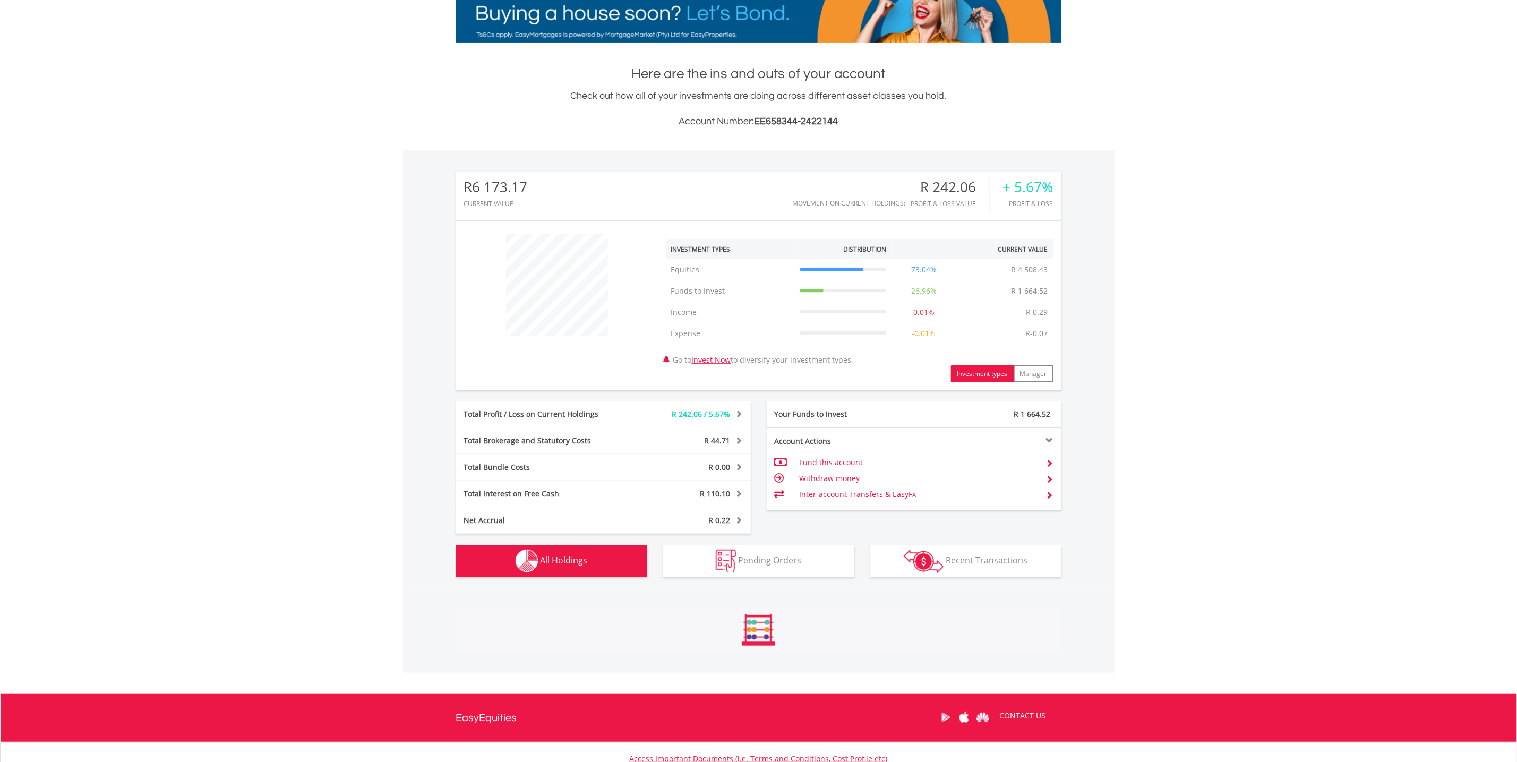
scroll to position [495, 0]
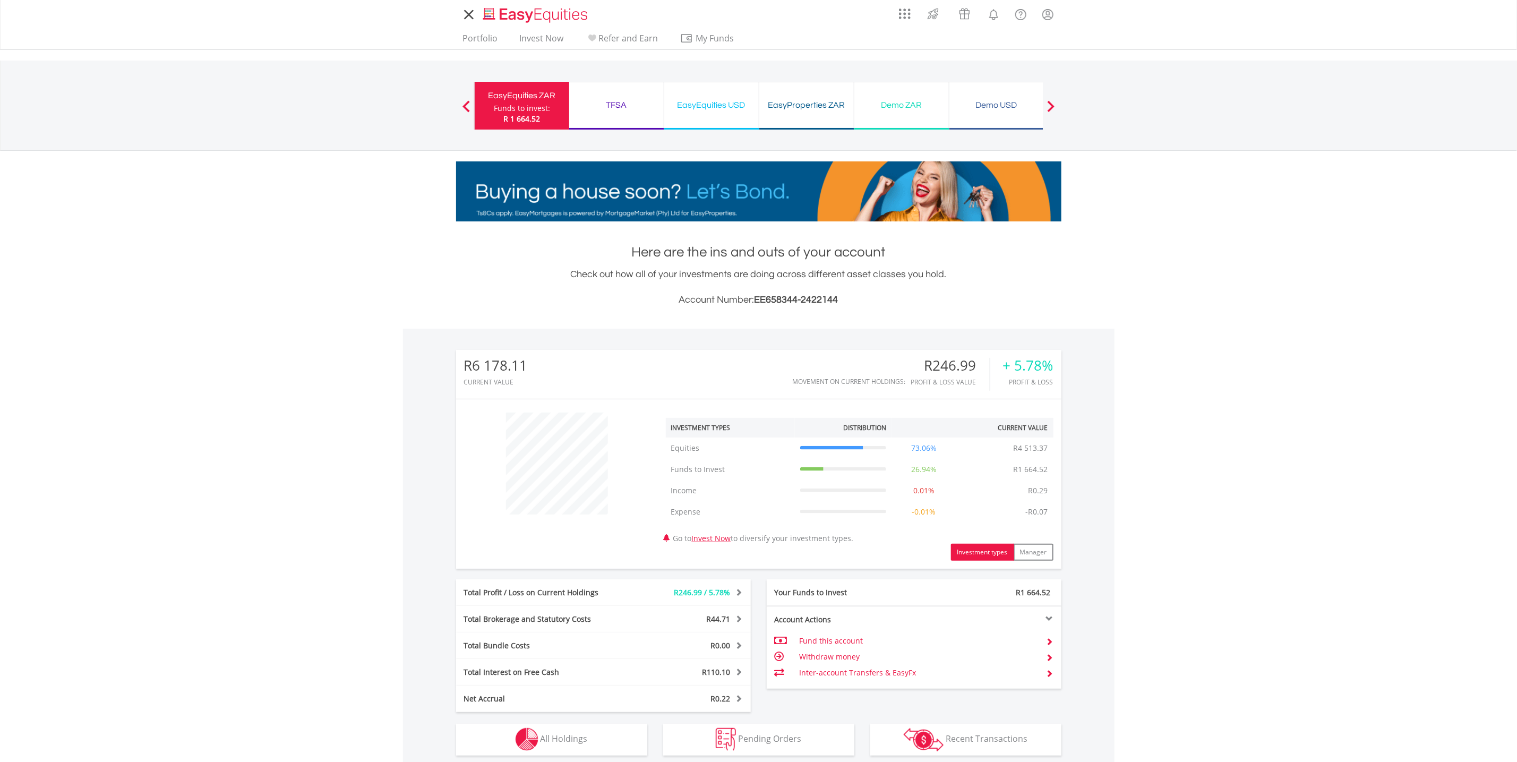
scroll to position [102, 202]
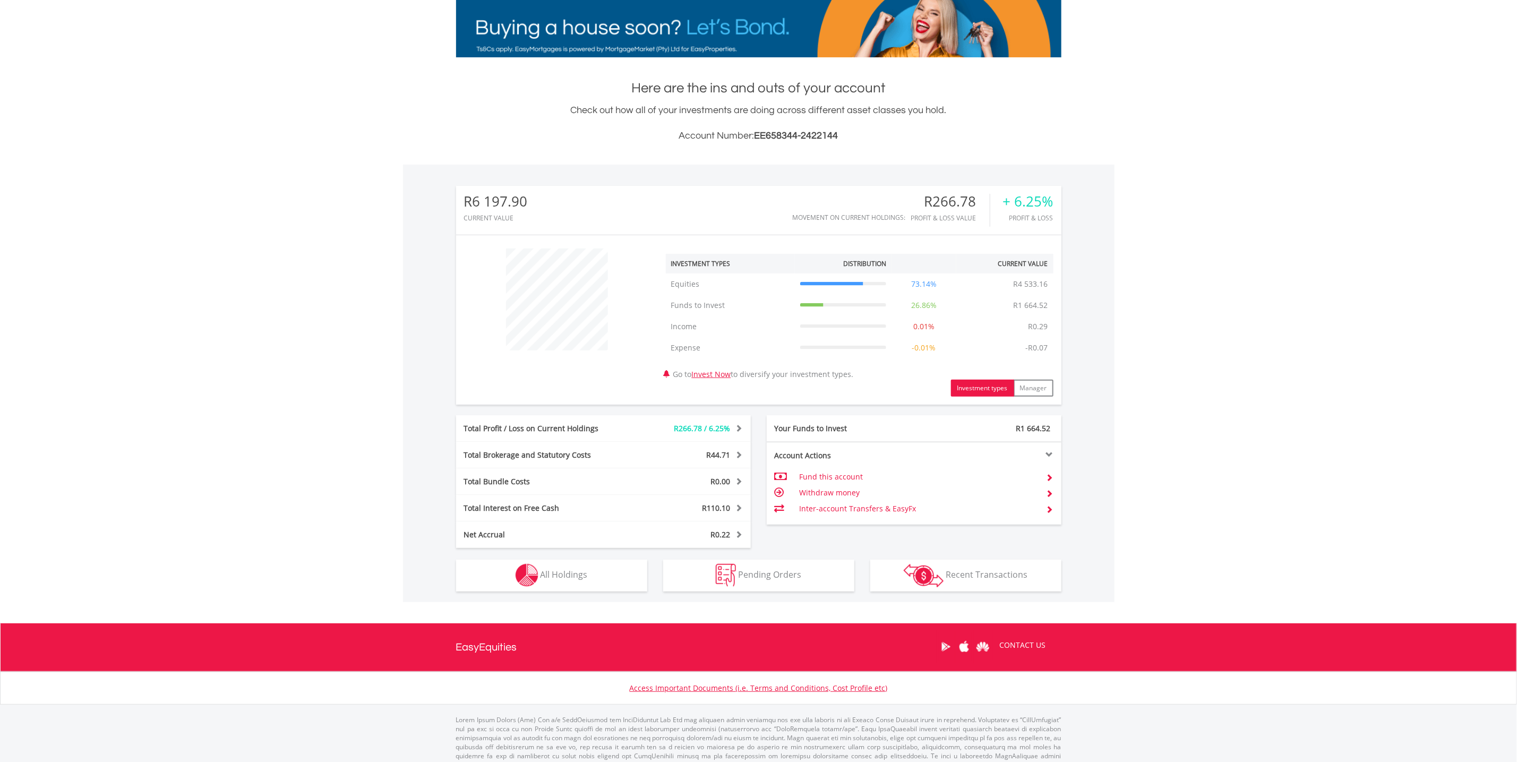
scroll to position [178, 0]
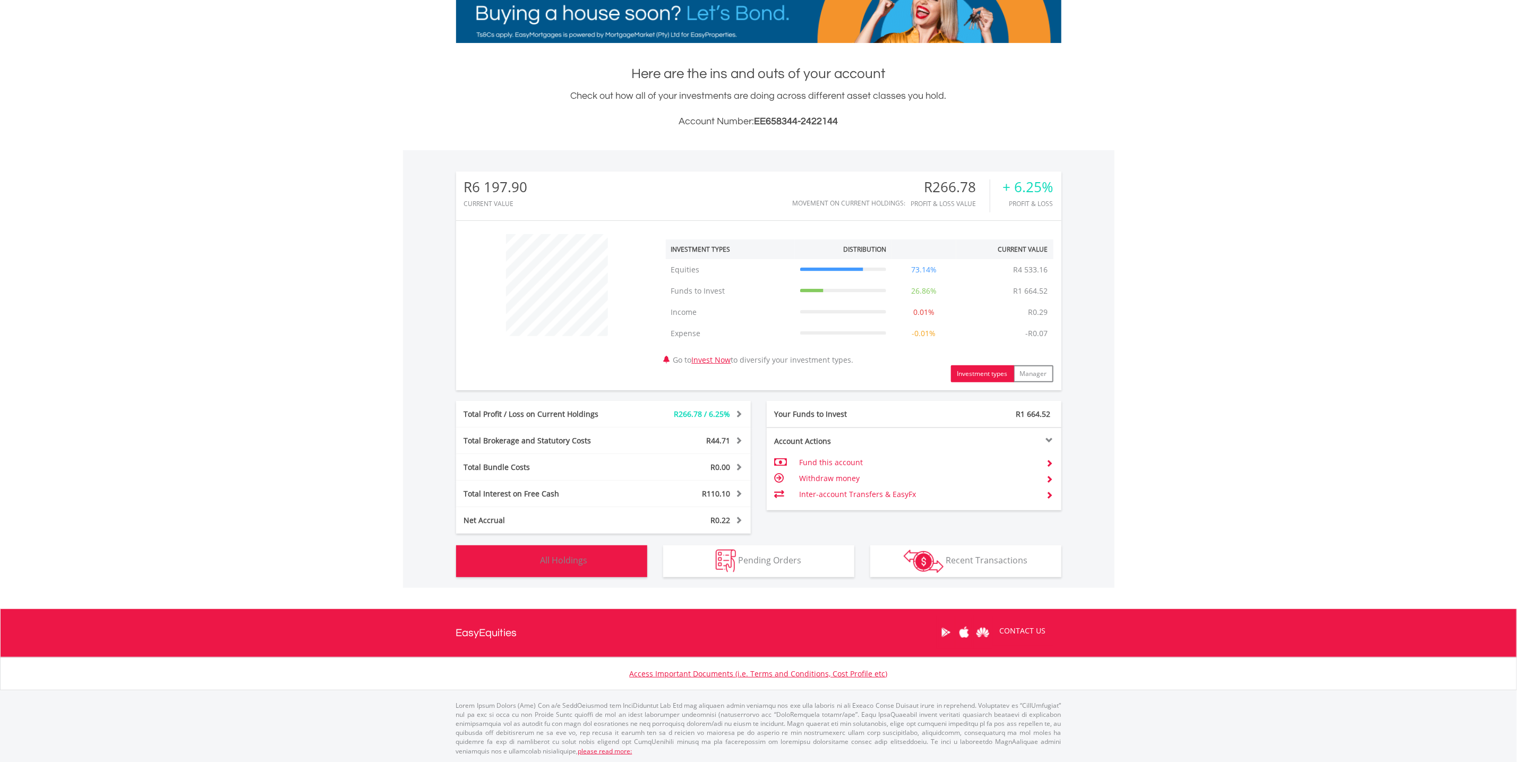
click at [558, 564] on span "All Holdings" at bounding box center [564, 560] width 47 height 12
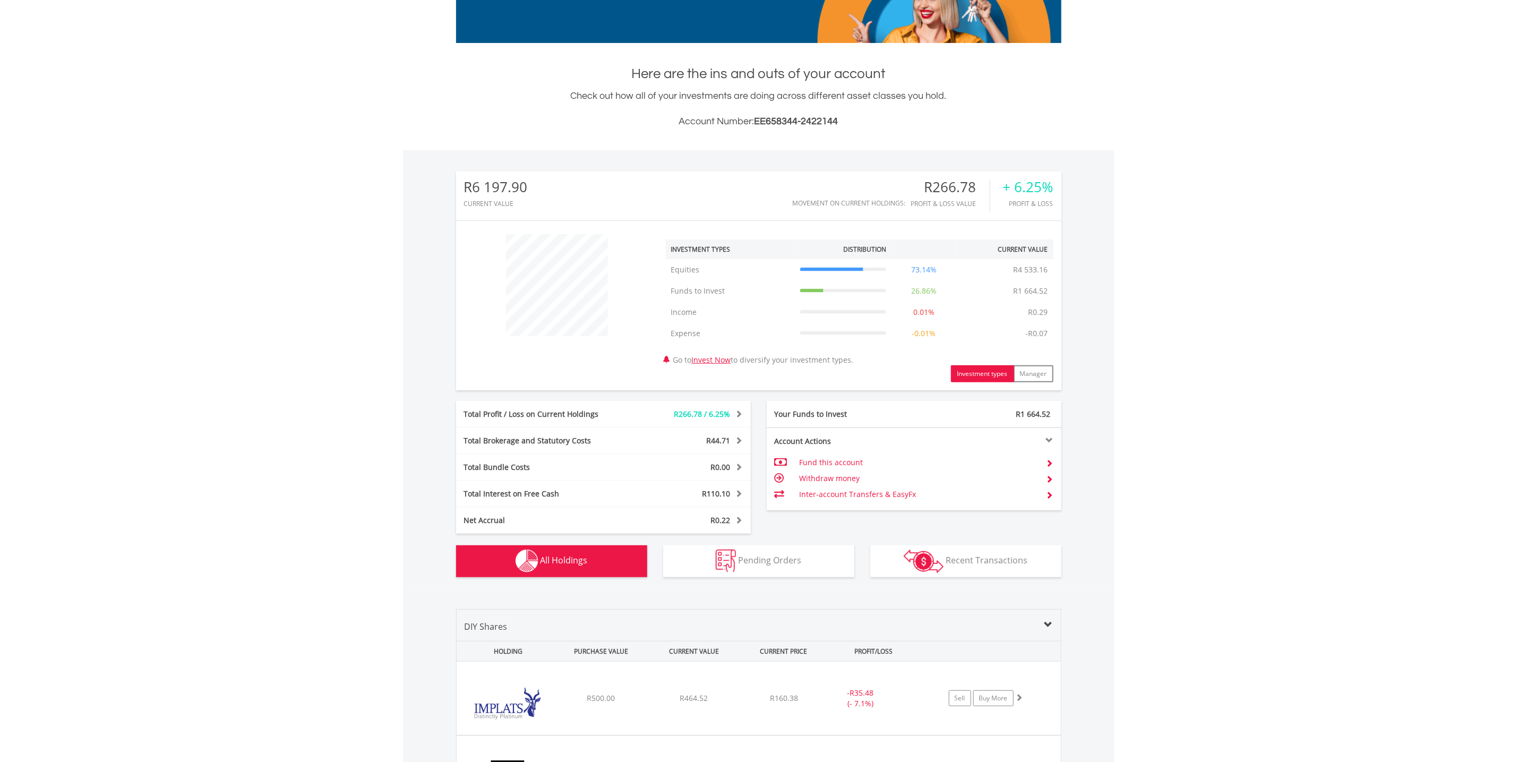
scroll to position [495, 0]
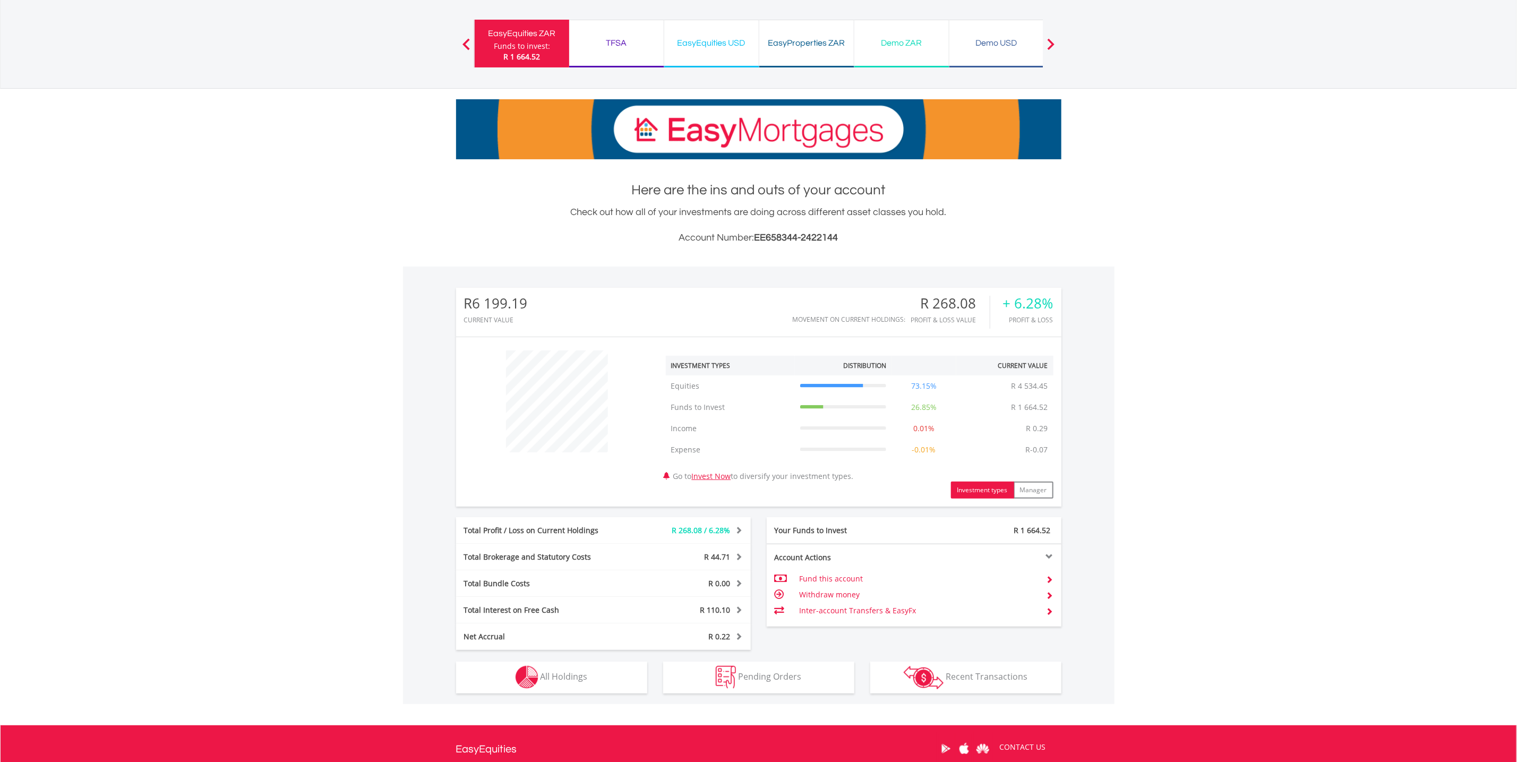
scroll to position [159, 0]
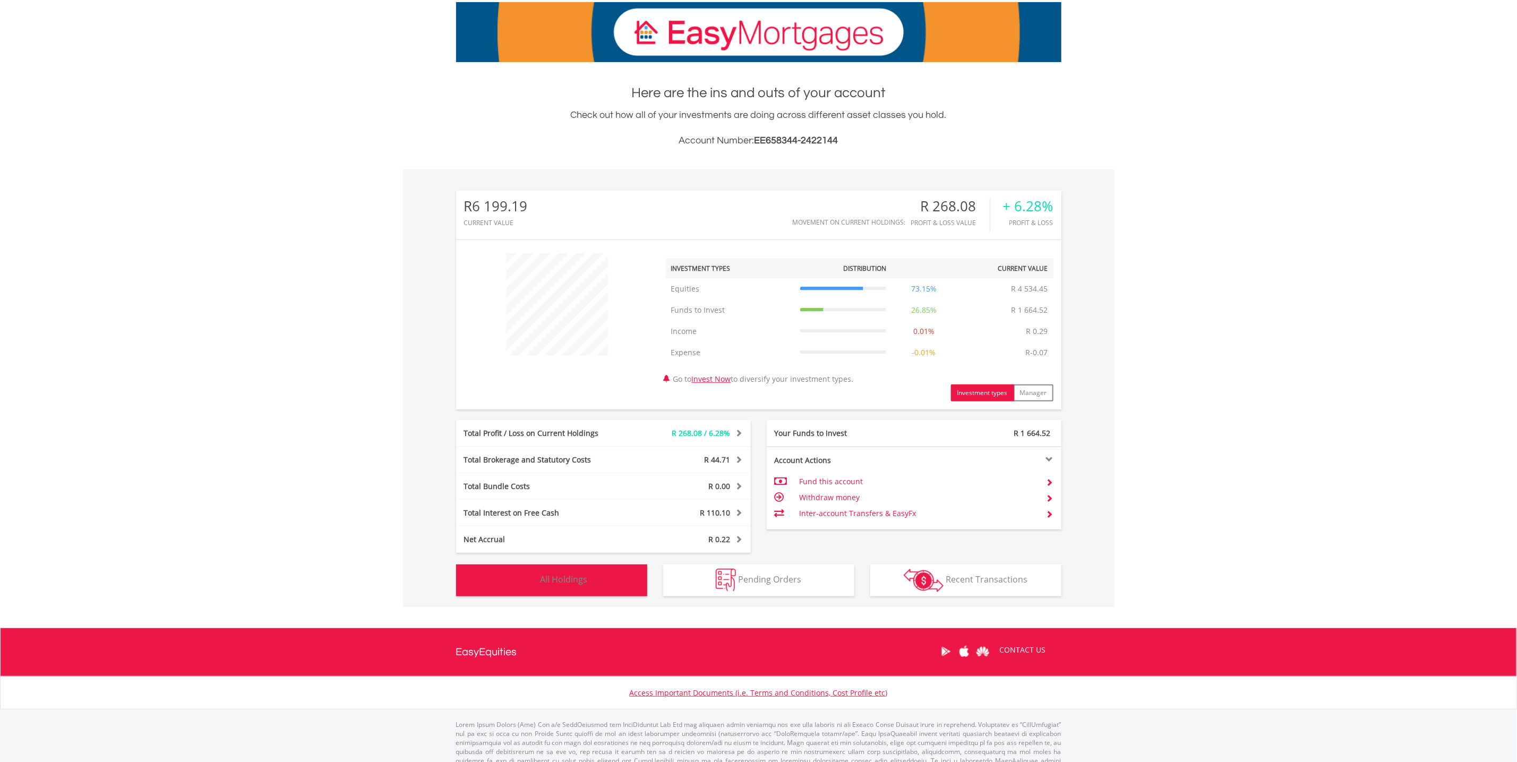
click at [578, 586] on button "Holdings All Holdings" at bounding box center [551, 580] width 191 height 32
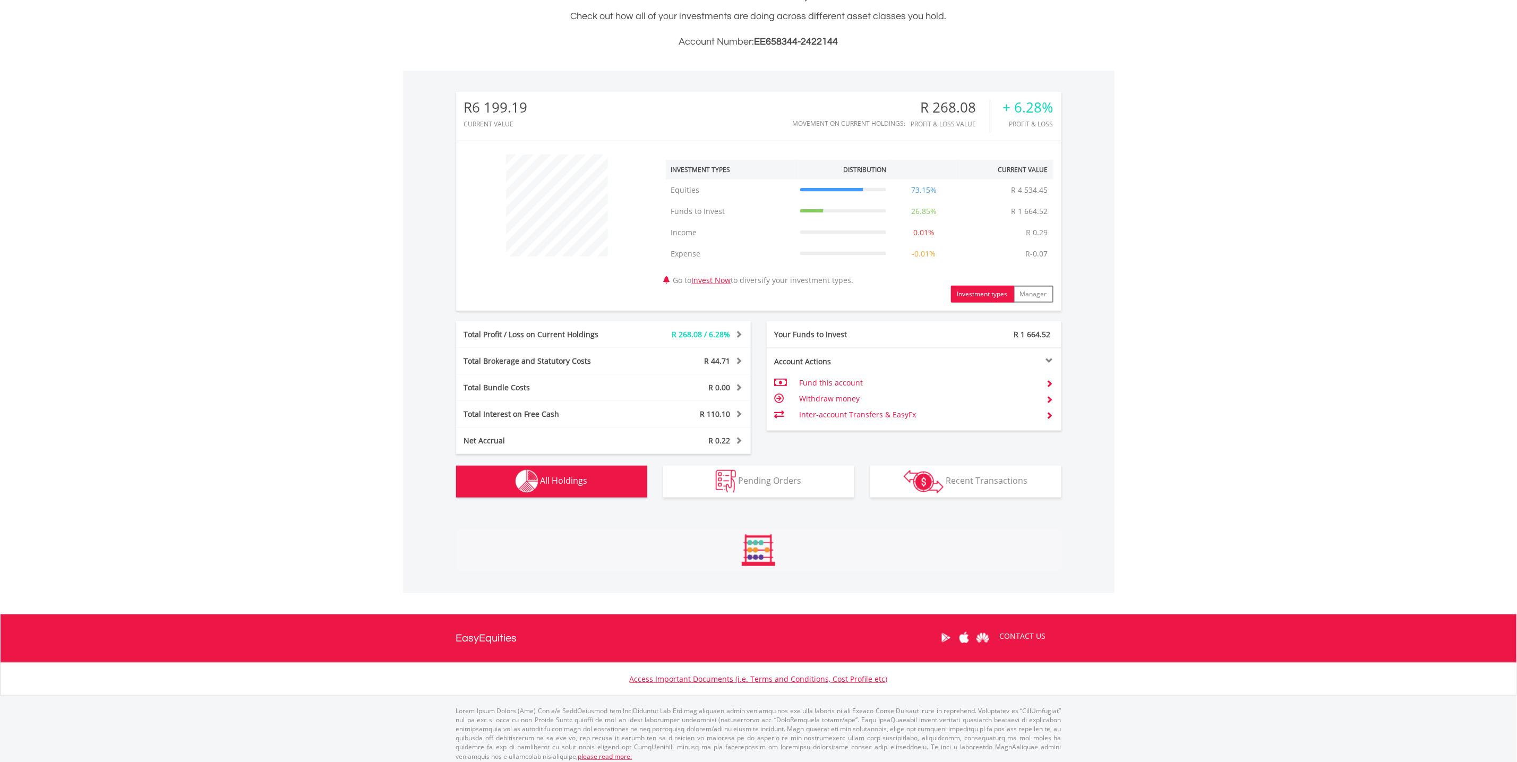
scroll to position [495, 0]
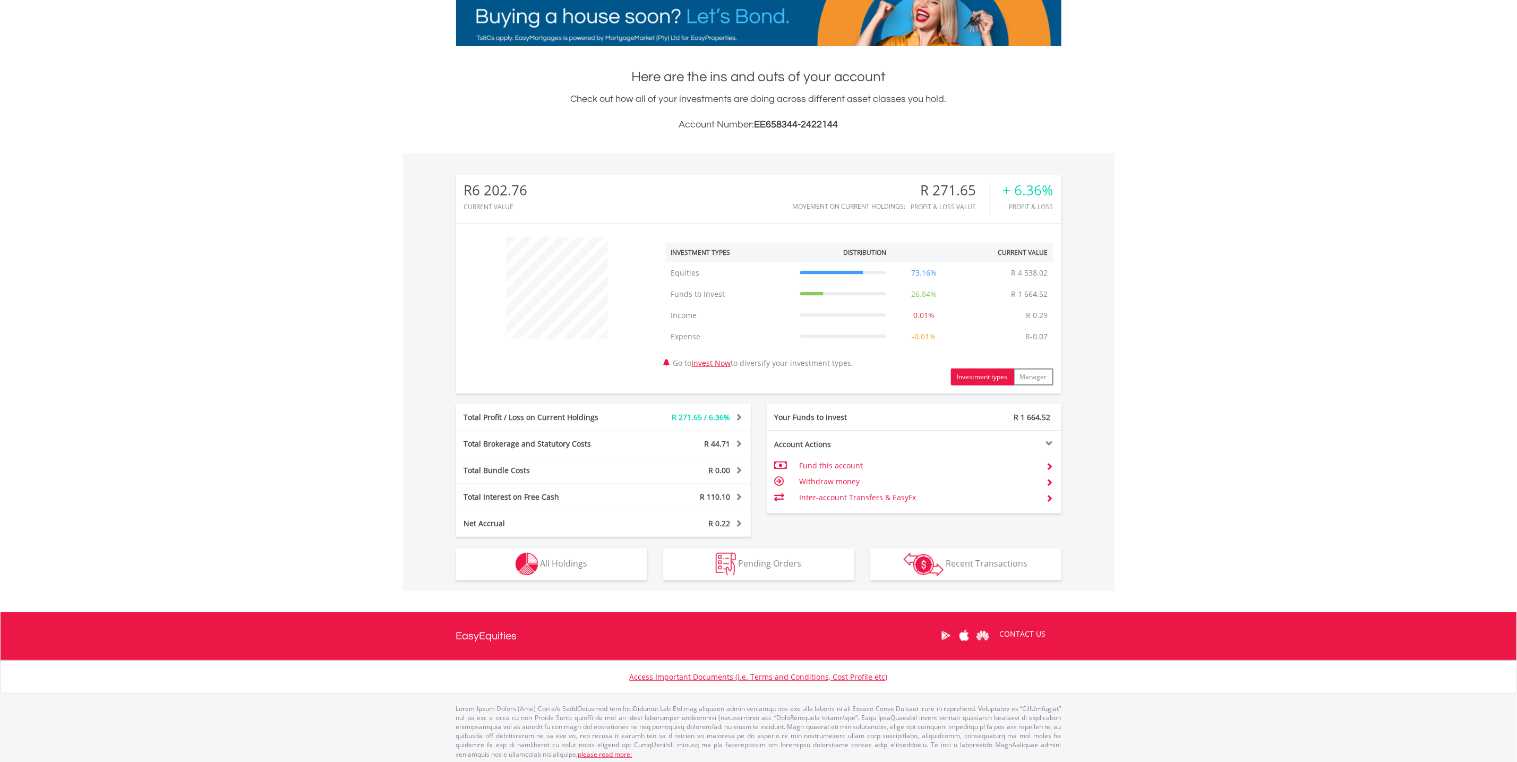
scroll to position [178, 0]
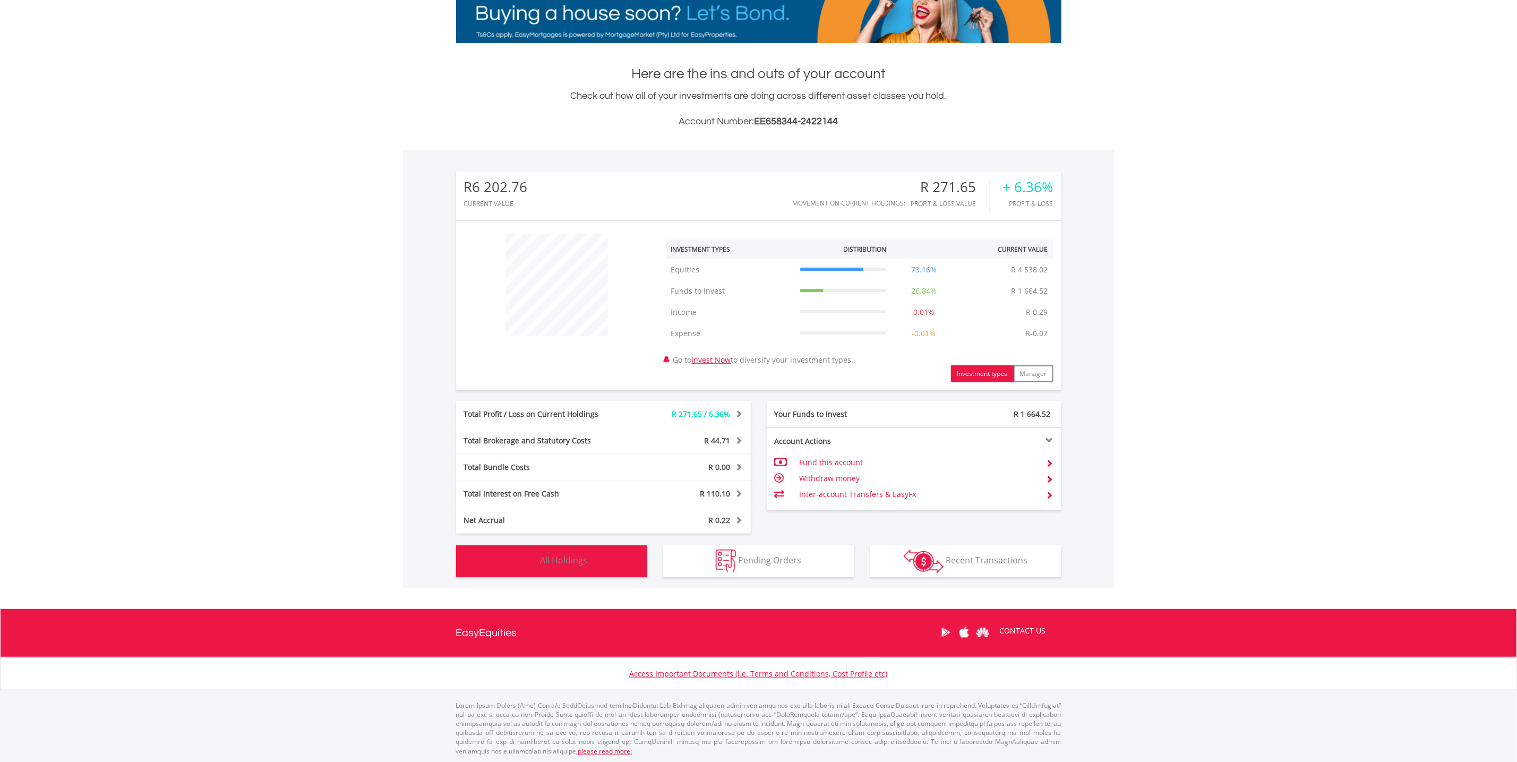
click at [563, 552] on button "Holdings All Holdings" at bounding box center [551, 561] width 191 height 32
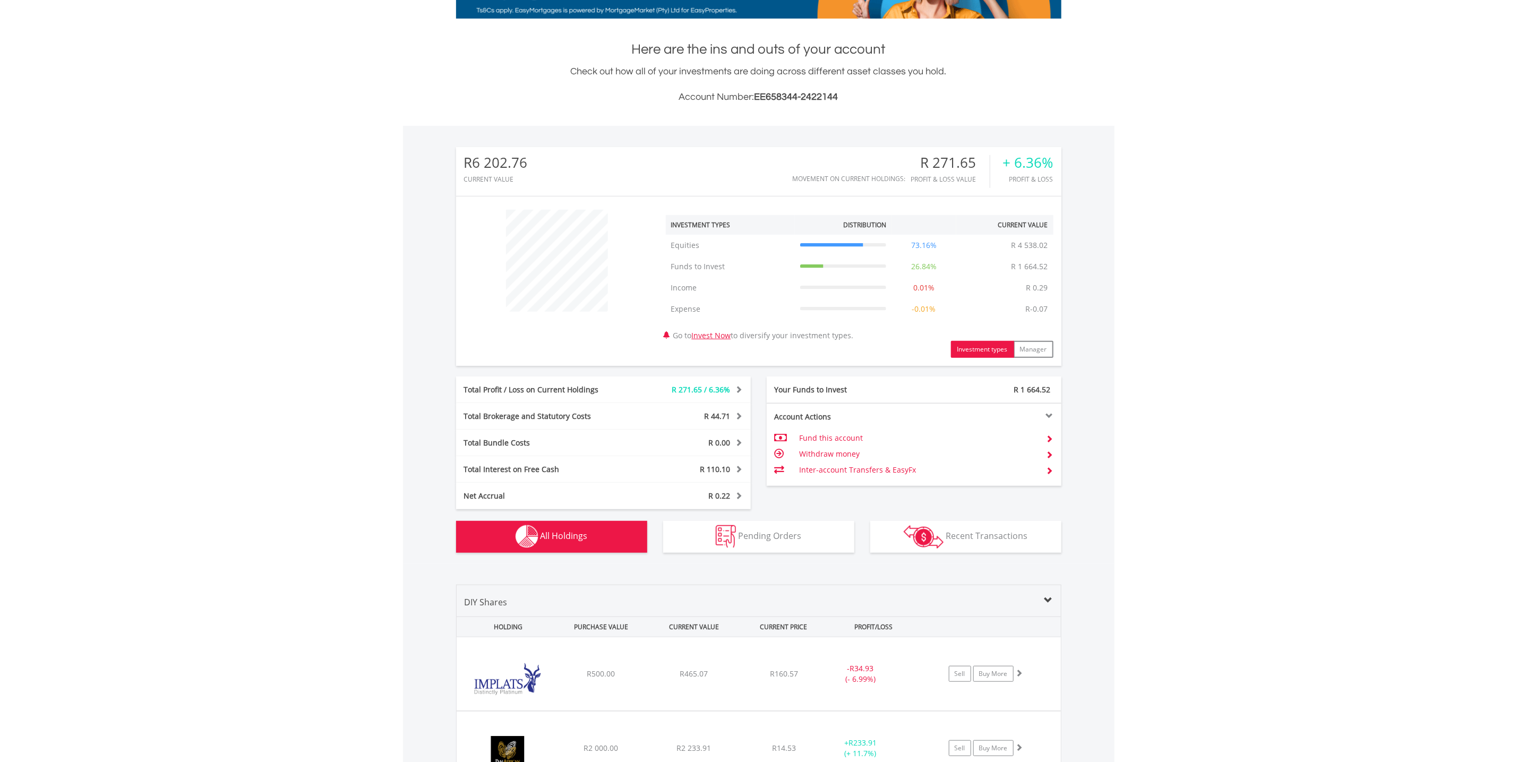
scroll to position [495, 0]
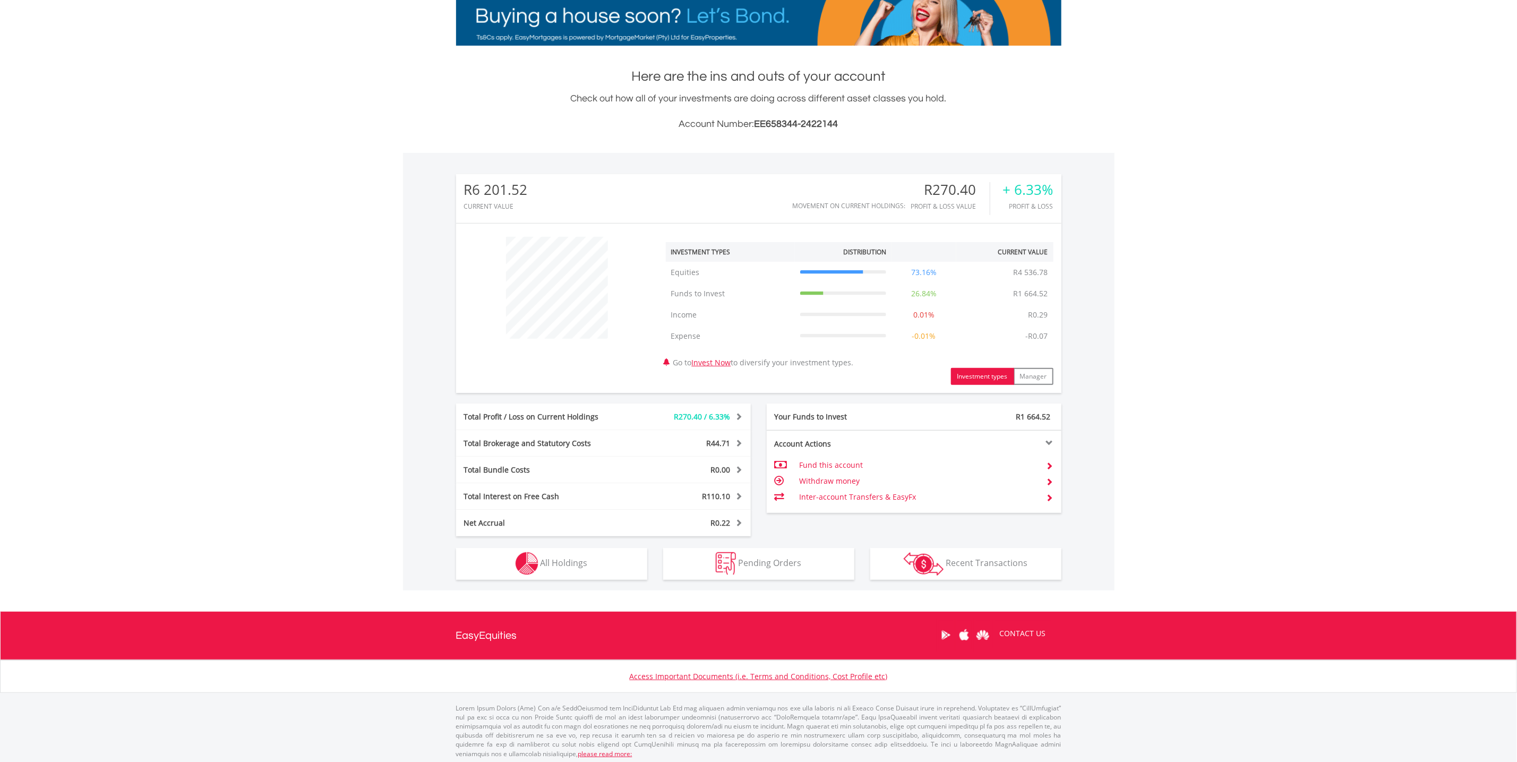
scroll to position [178, 0]
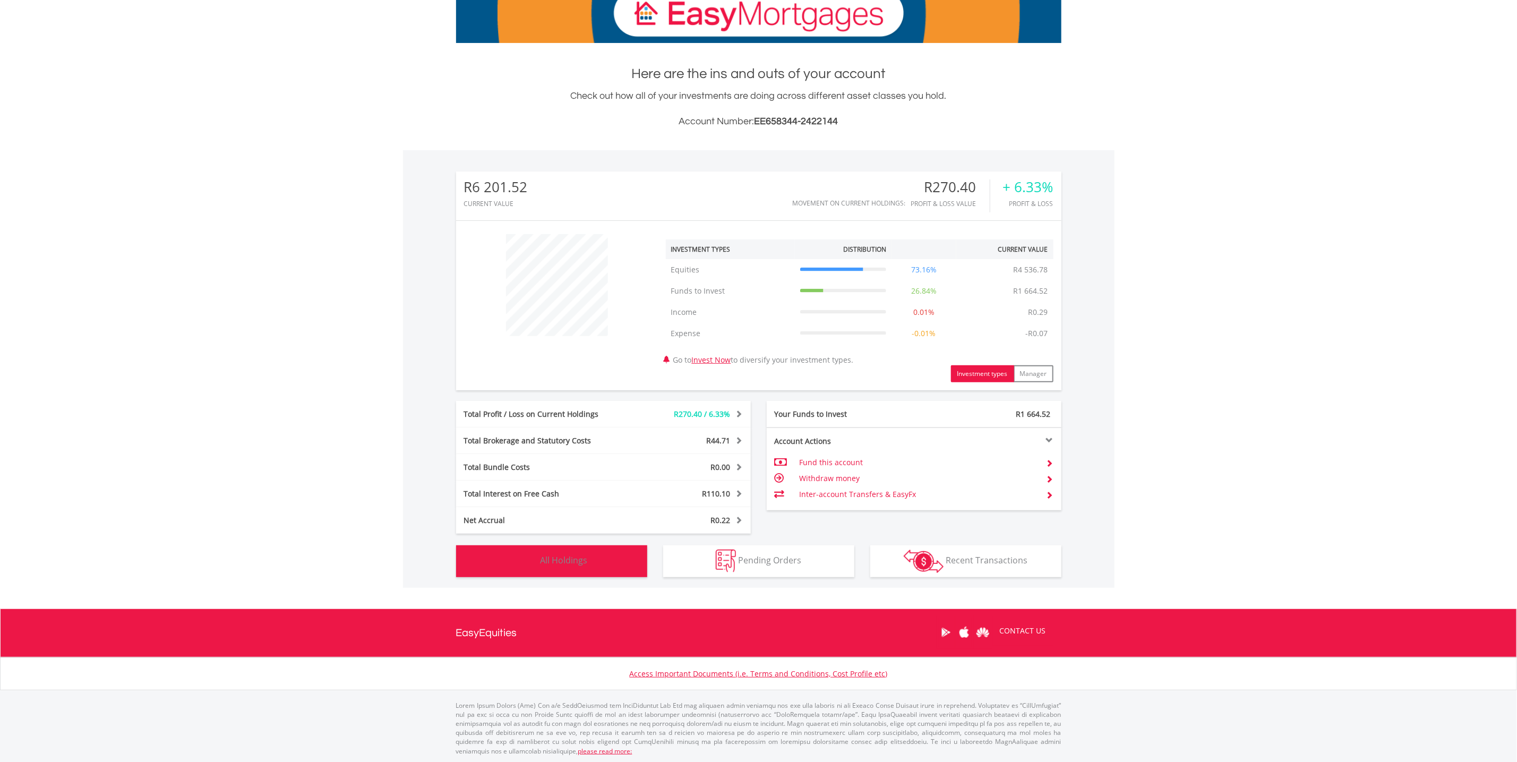
click at [564, 563] on span "All Holdings" at bounding box center [564, 560] width 47 height 12
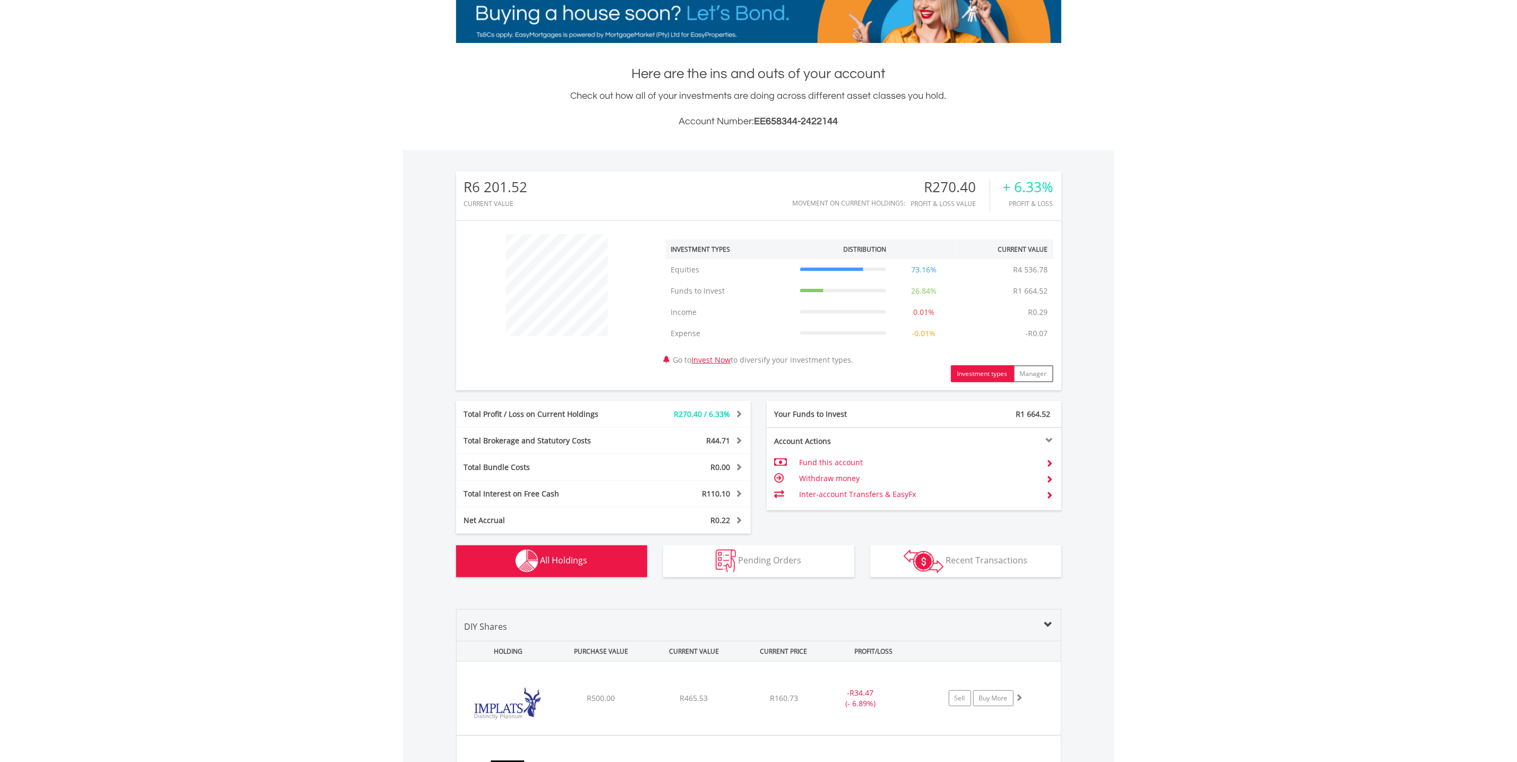
scroll to position [495, 0]
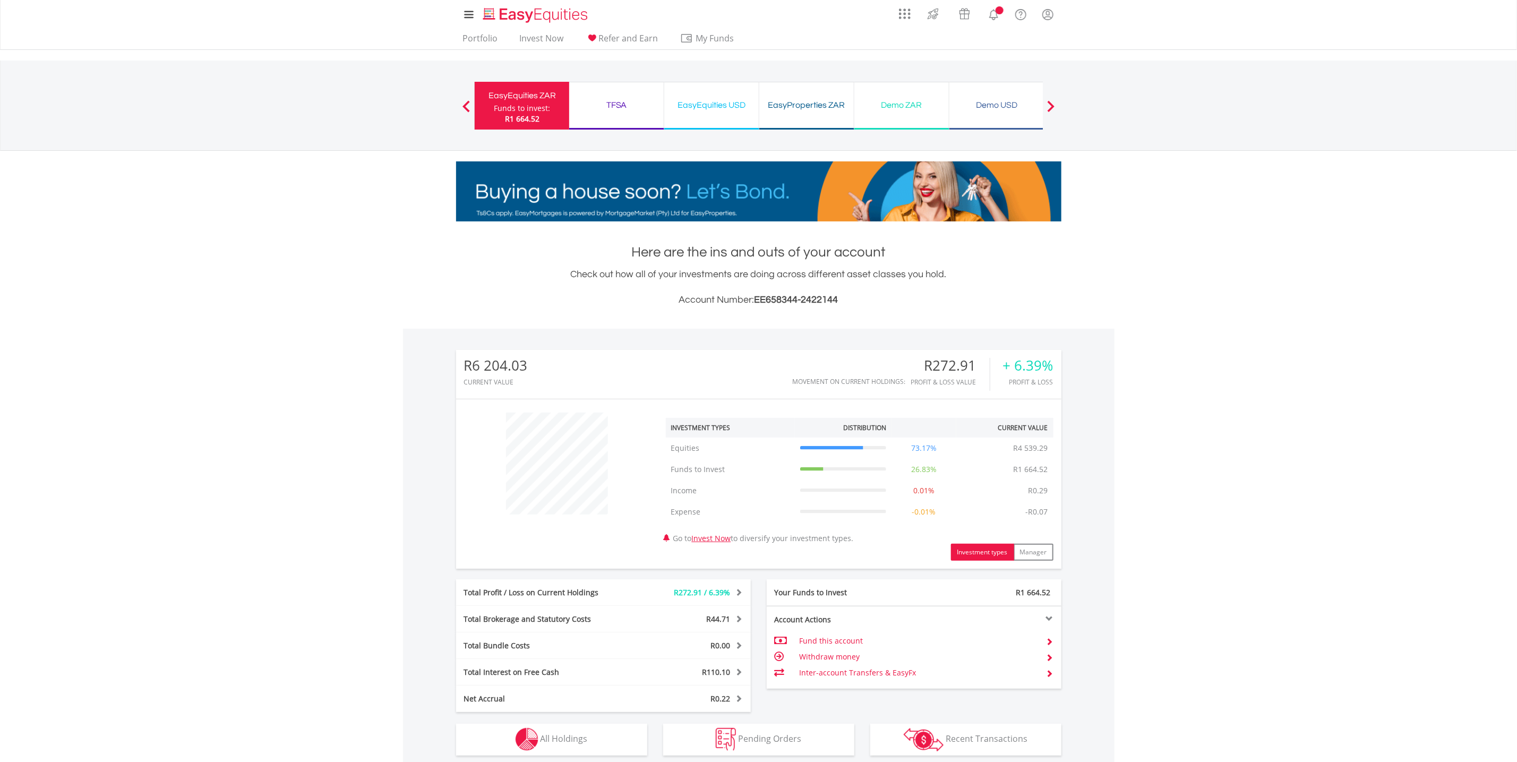
scroll to position [178, 0]
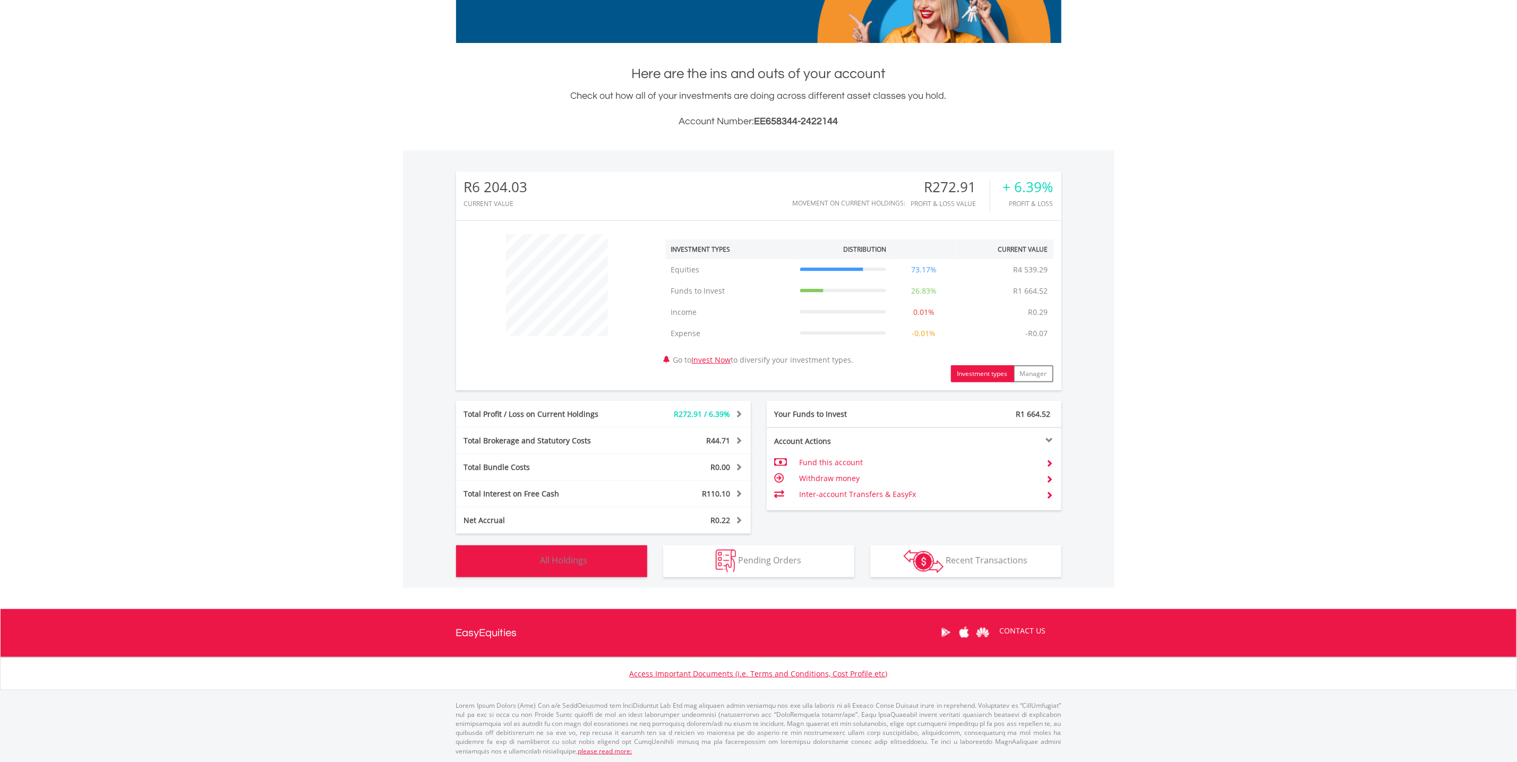
click at [577, 553] on button "Holdings All Holdings" at bounding box center [551, 561] width 191 height 32
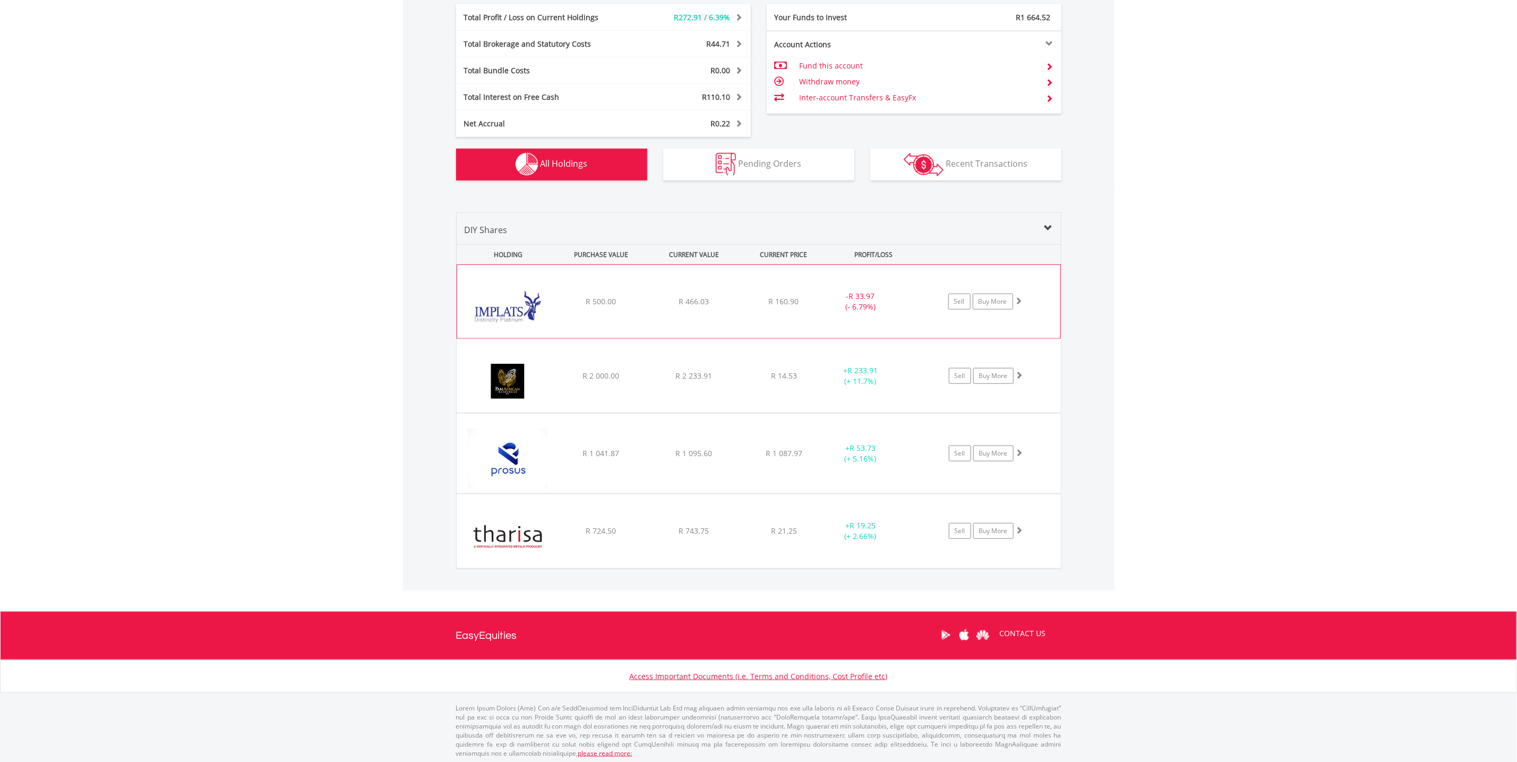
scroll to position [580, 0]
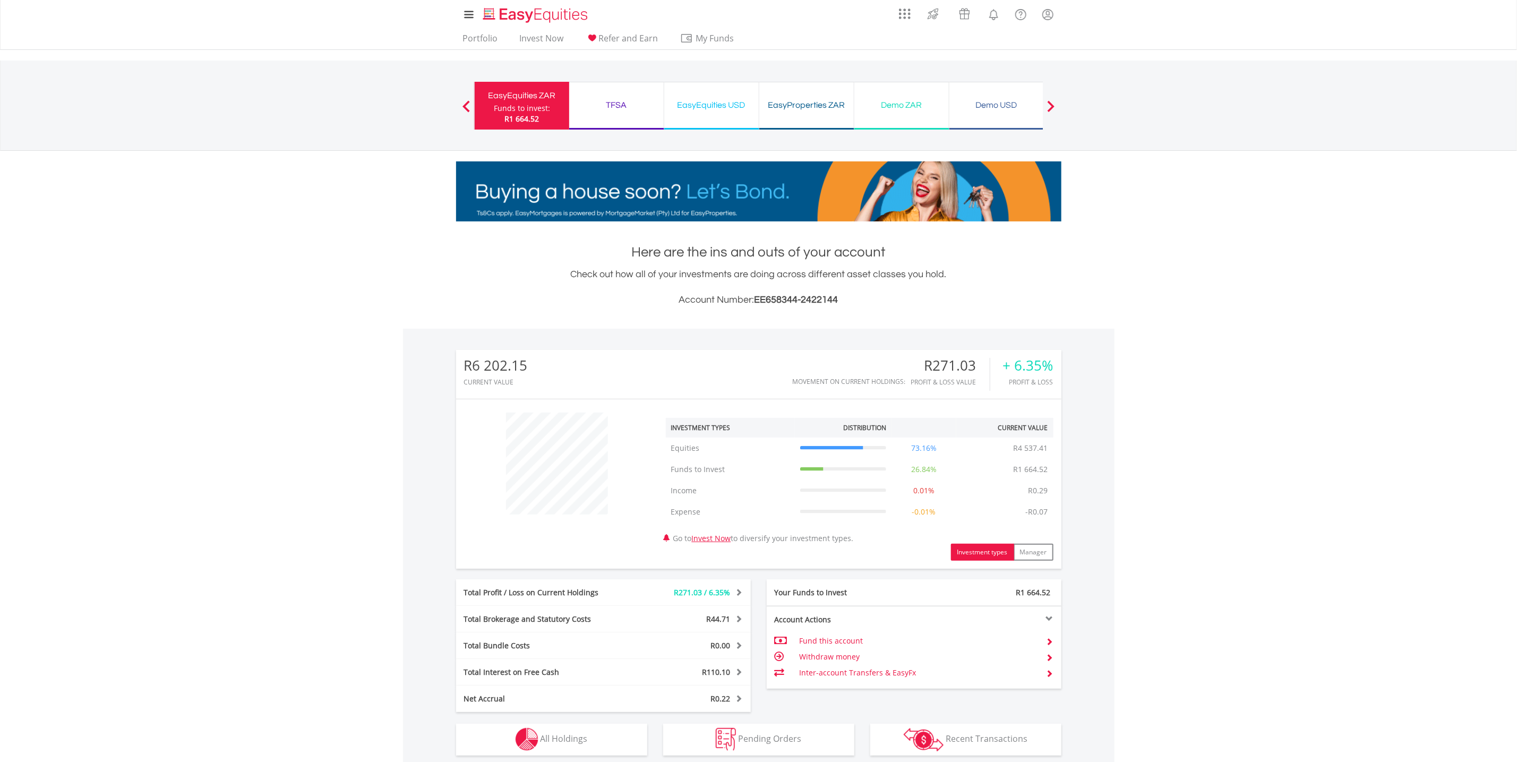
scroll to position [178, 0]
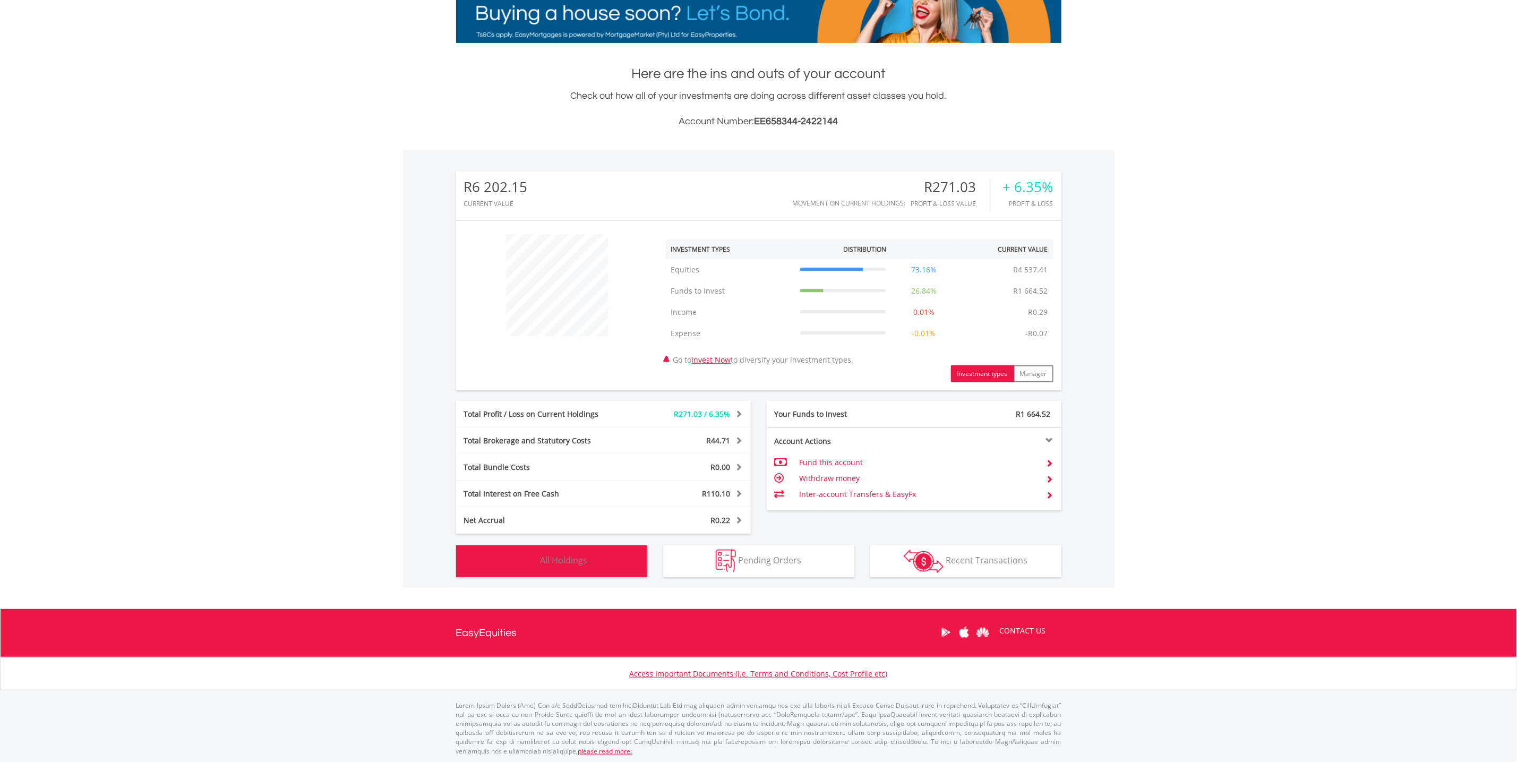
click at [561, 548] on button "Holdings All Holdings" at bounding box center [551, 561] width 191 height 32
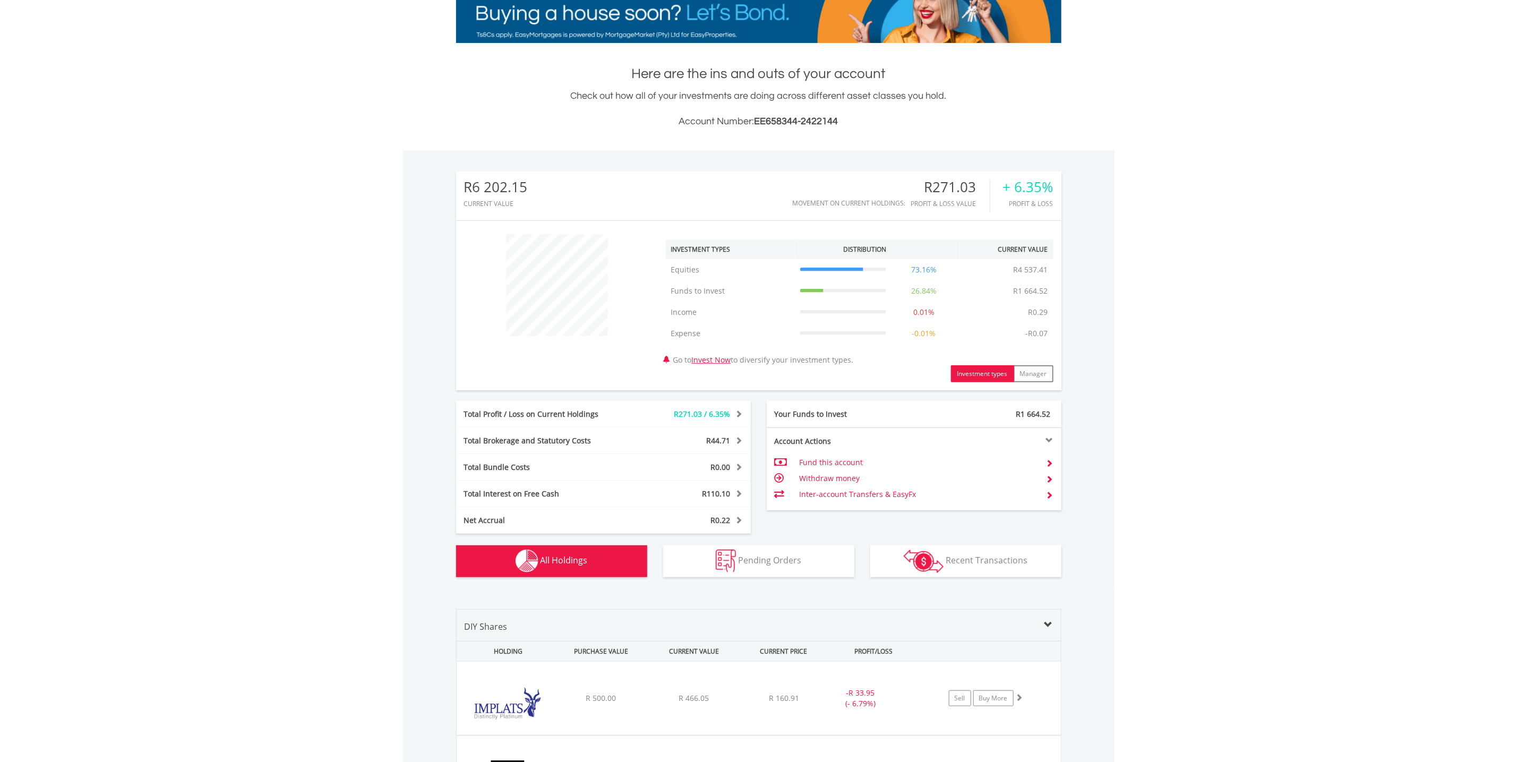
scroll to position [580, 0]
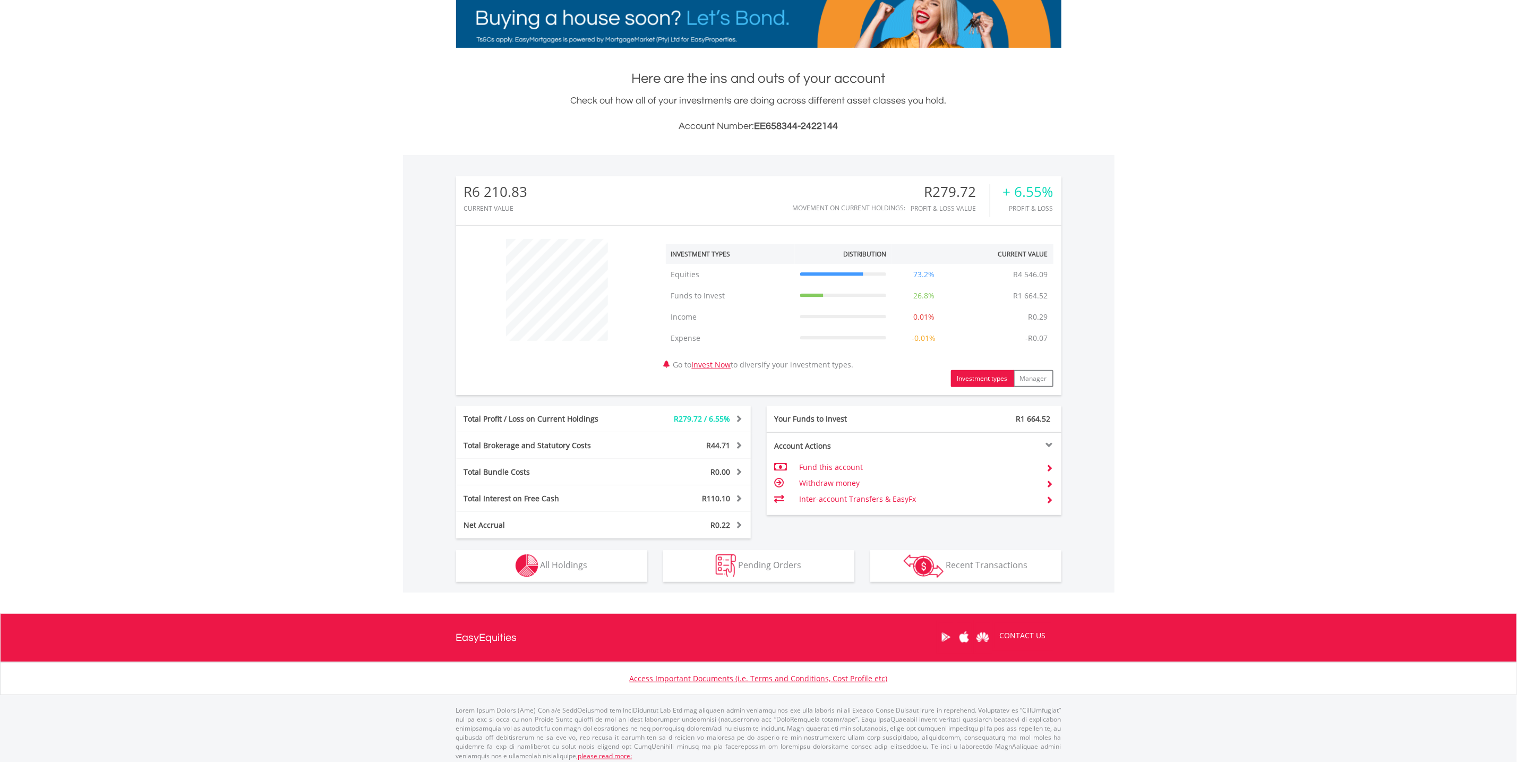
scroll to position [178, 0]
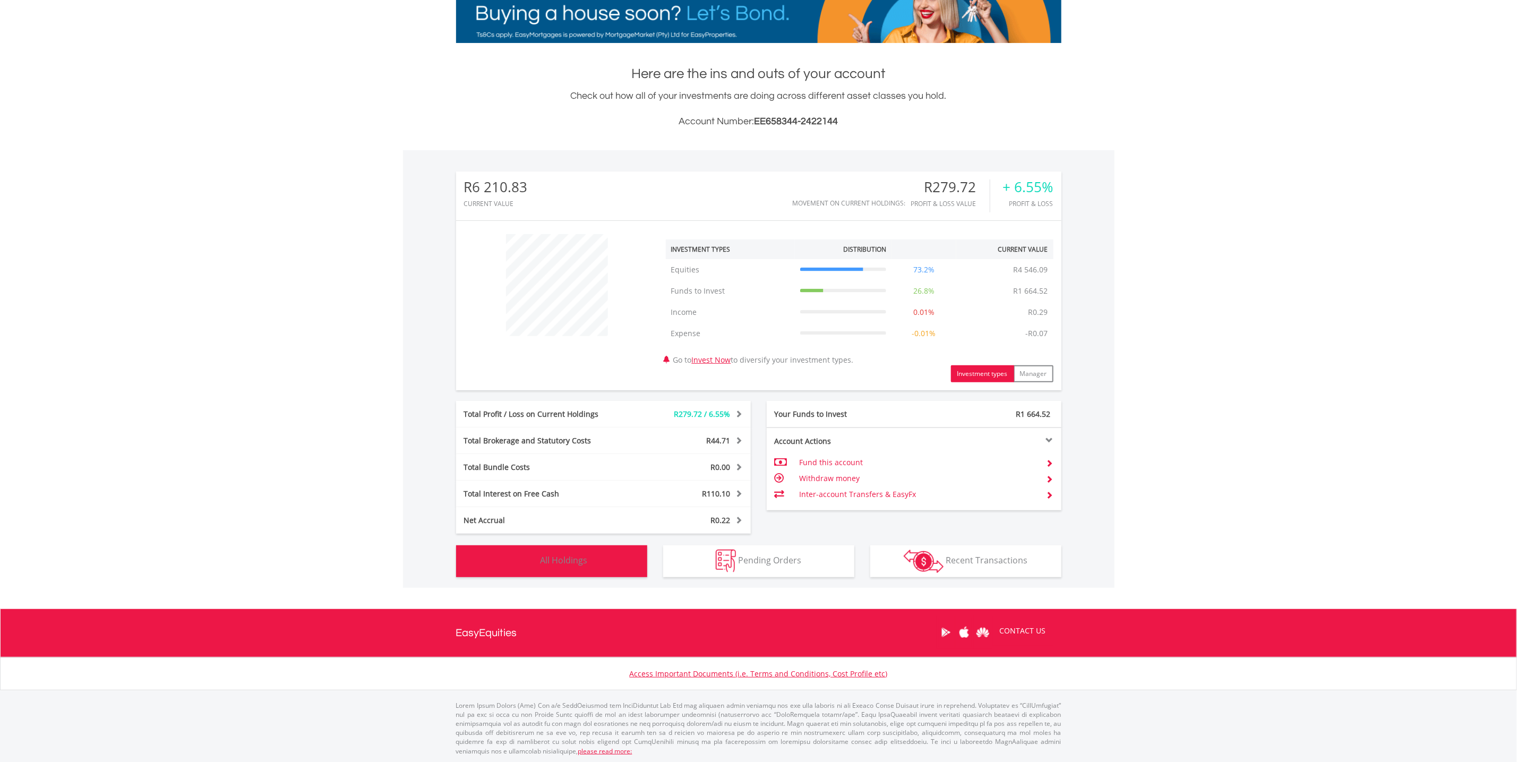
click at [564, 558] on span "All Holdings" at bounding box center [564, 560] width 47 height 12
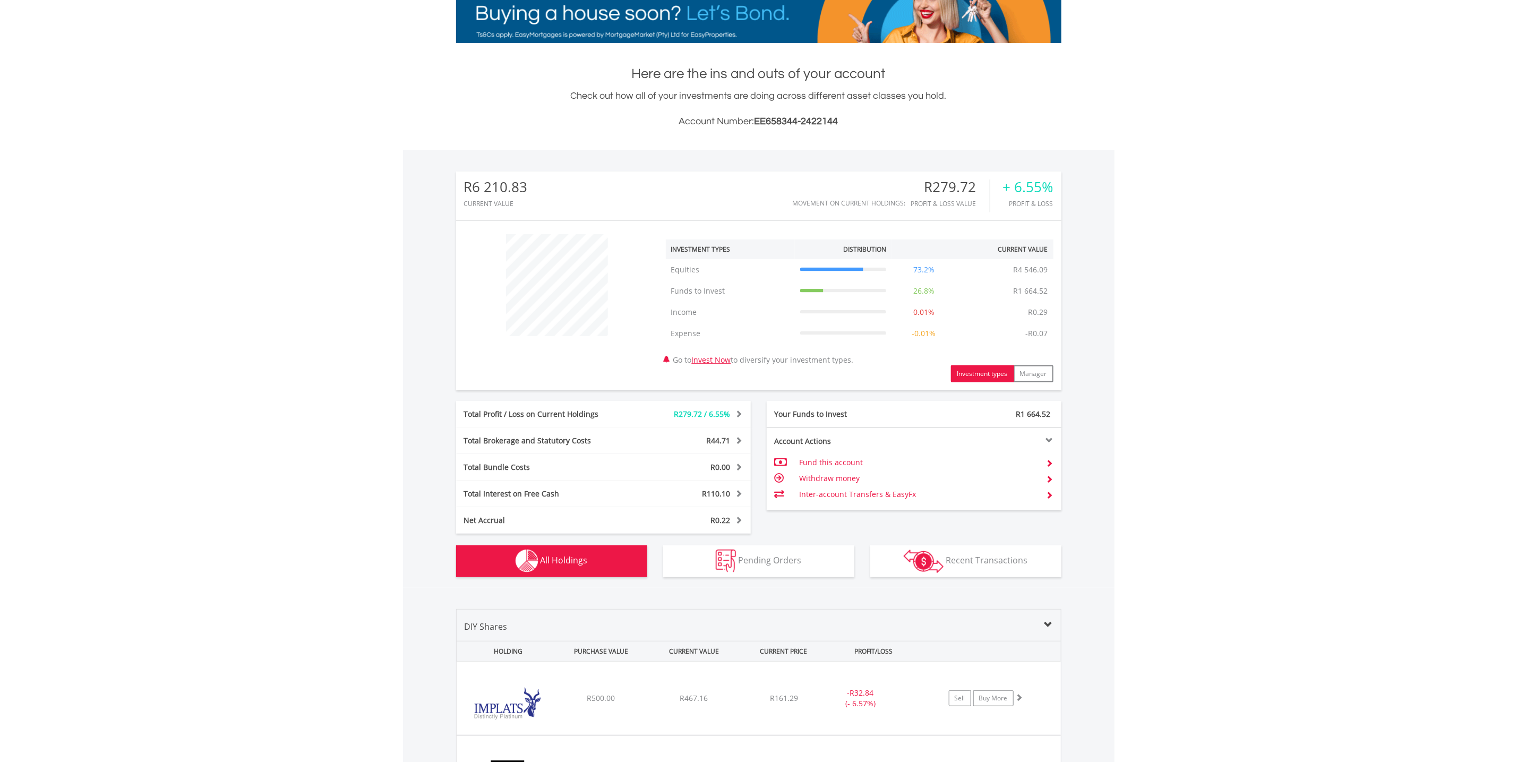
scroll to position [495, 0]
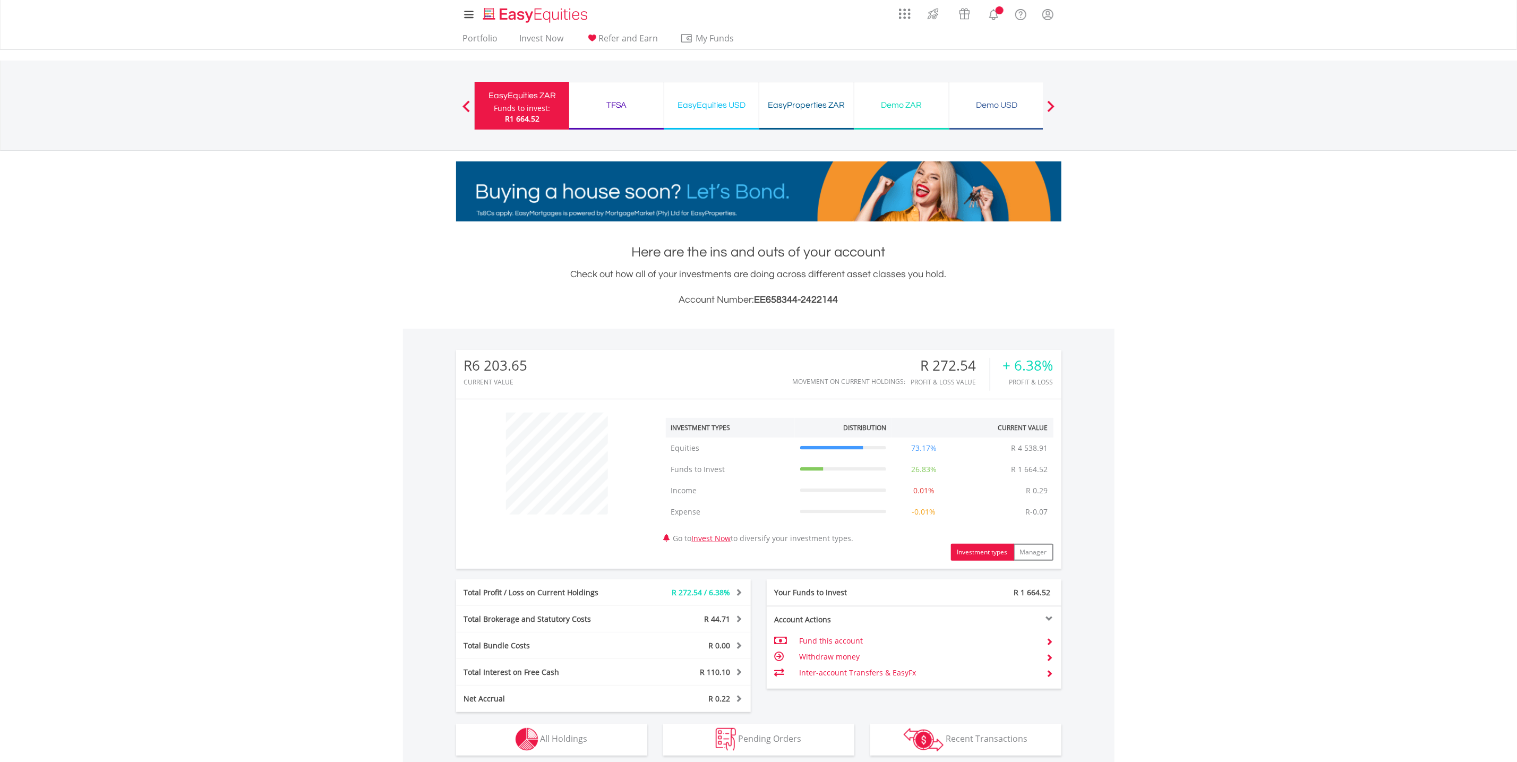
scroll to position [178, 0]
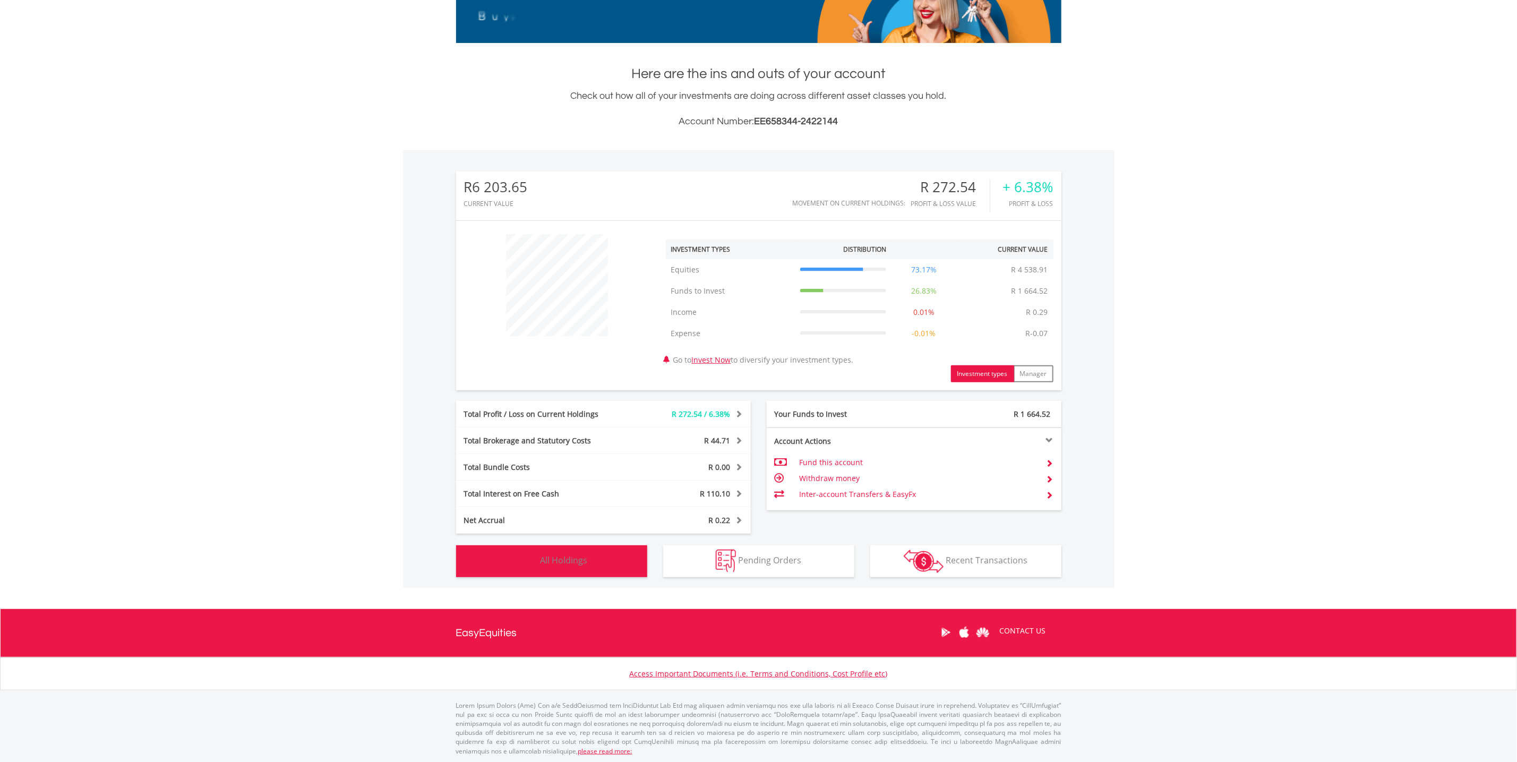
click at [573, 563] on span "All Holdings" at bounding box center [564, 560] width 47 height 12
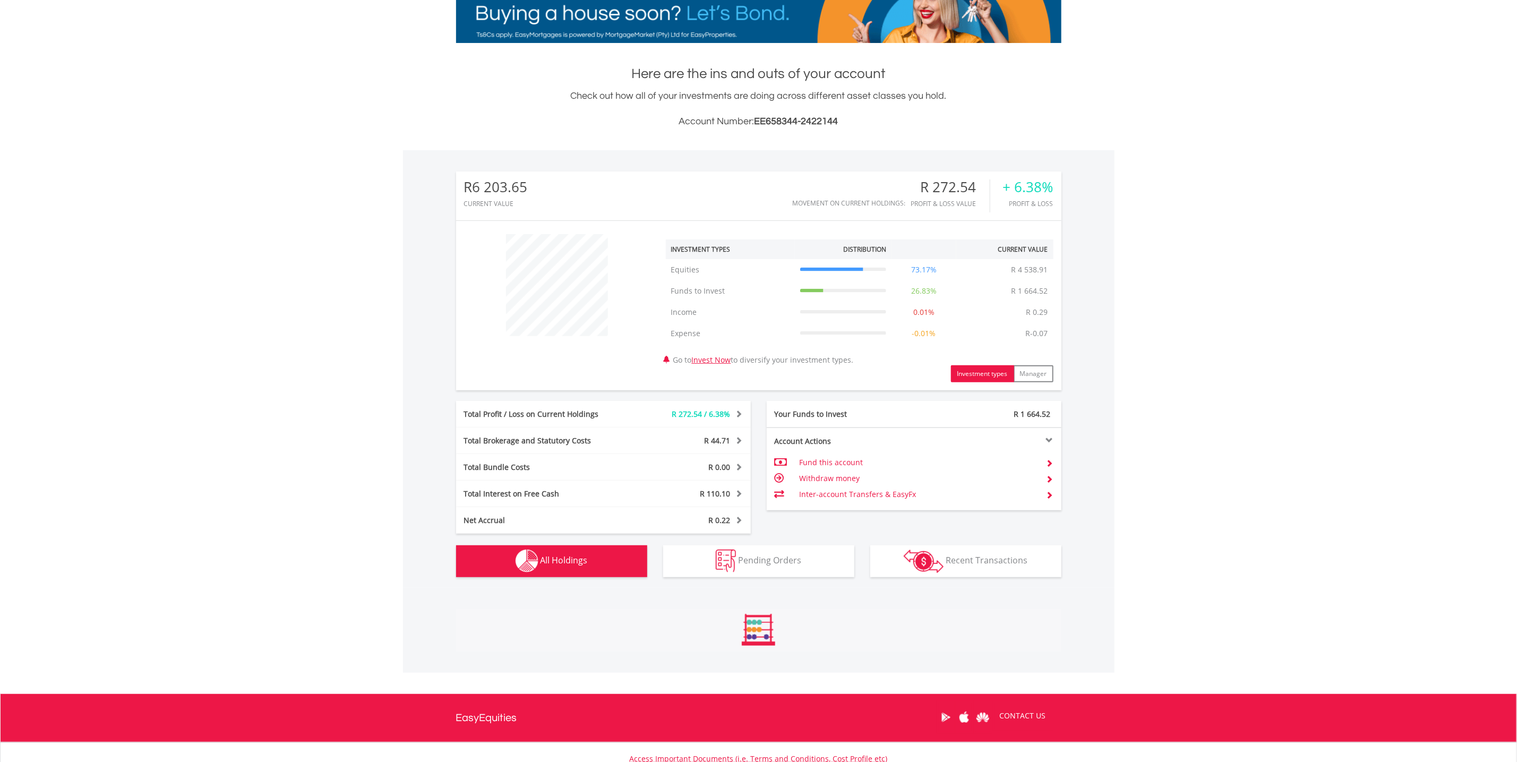
scroll to position [495, 0]
